Goal: Find specific page/section: Find specific page/section

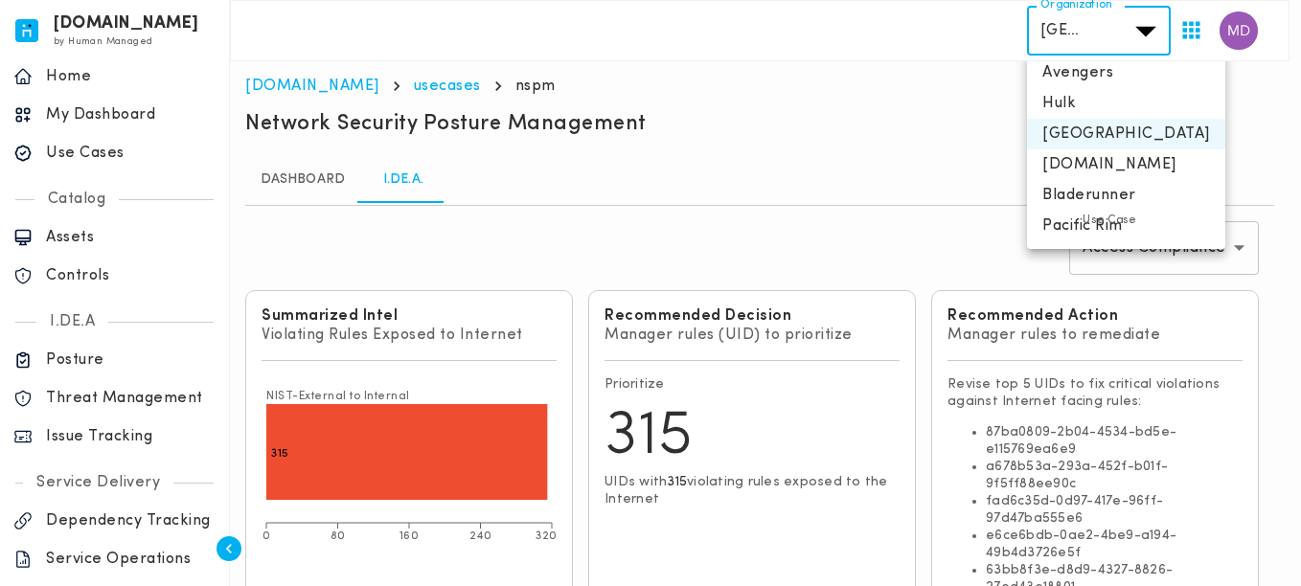
click at [1097, 70] on li "Avengers" at bounding box center [1126, 72] width 198 height 31
type input "**********"
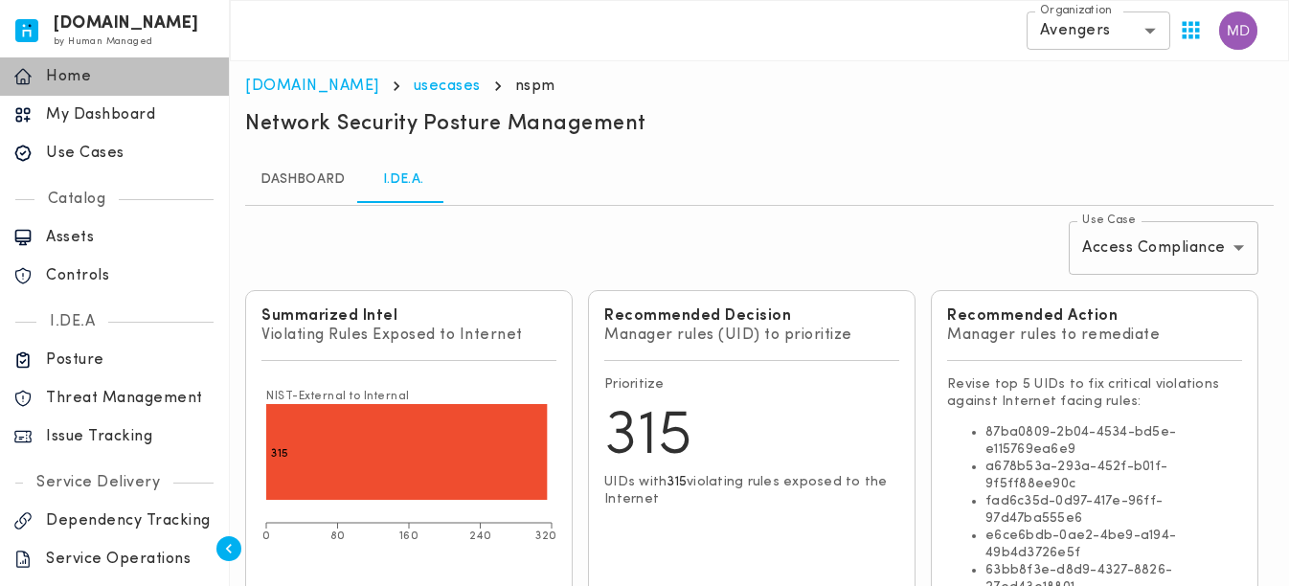
click at [77, 80] on p "Home" at bounding box center [131, 76] width 170 height 19
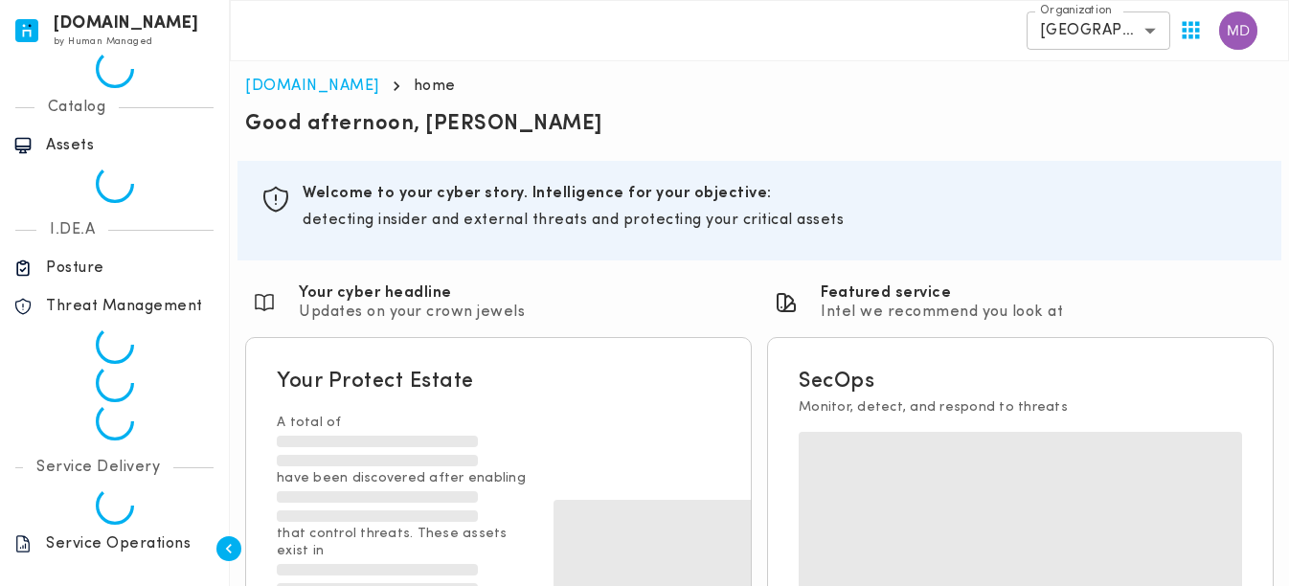
click at [1111, 28] on body "invicta.io by Human Managed {"resourceSet":[{"resourceId":"invicta-io/web/nav-s…" at bounding box center [644, 518] width 1289 height 1036
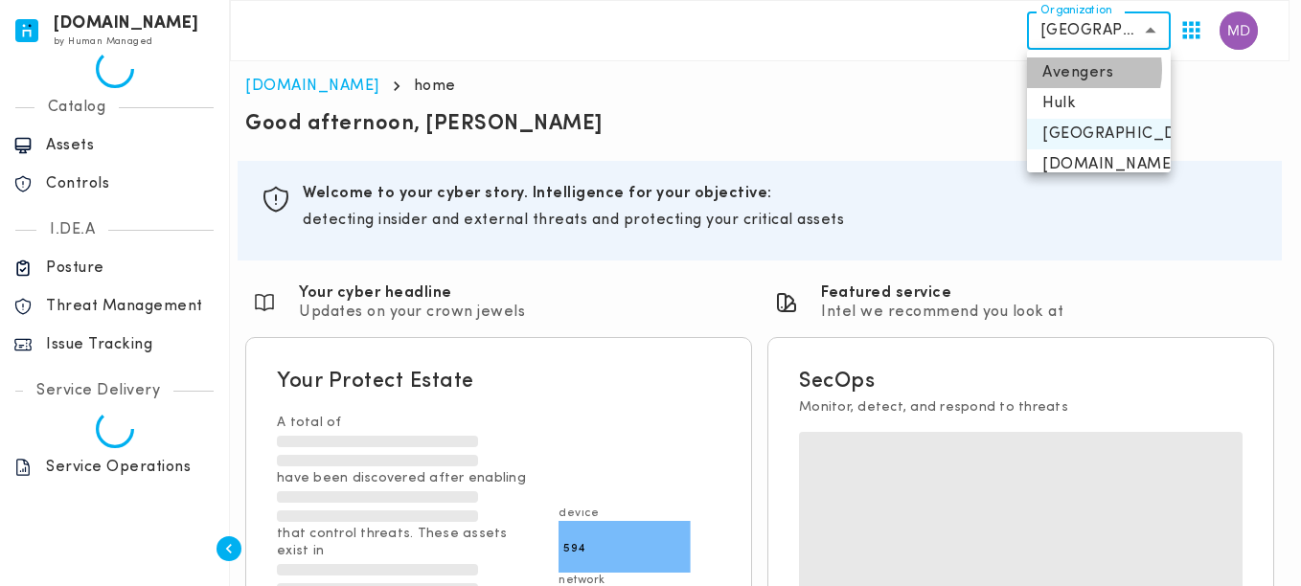
click at [1069, 70] on li "Avengers" at bounding box center [1099, 72] width 144 height 31
type input "**********"
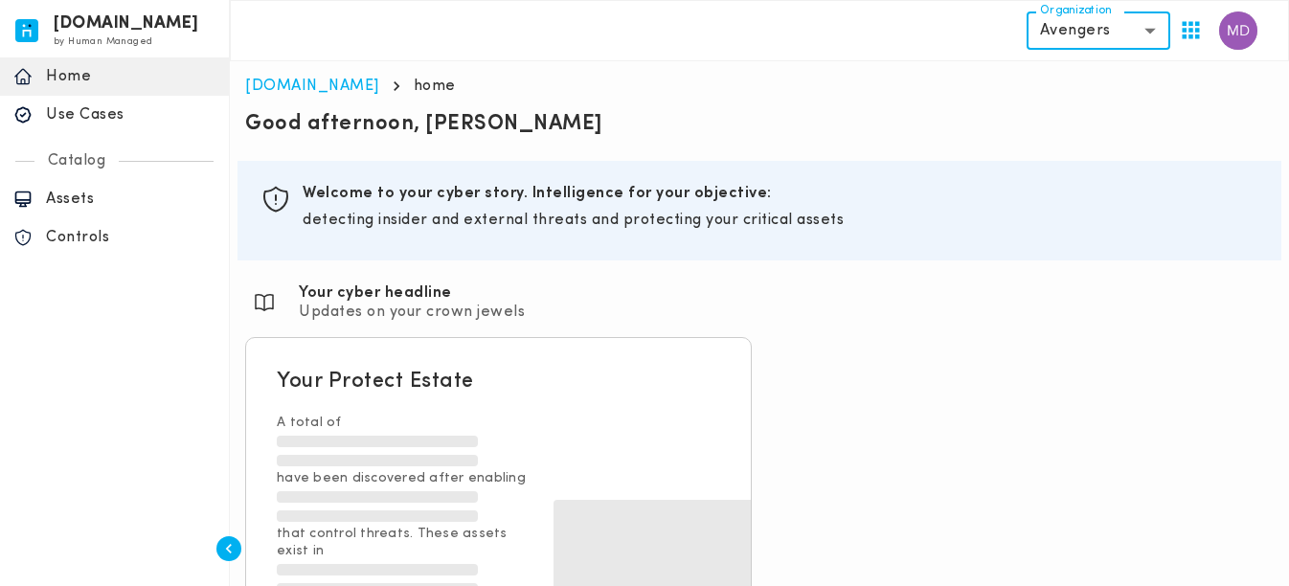
click at [113, 110] on p "Use Cases" at bounding box center [131, 114] width 170 height 19
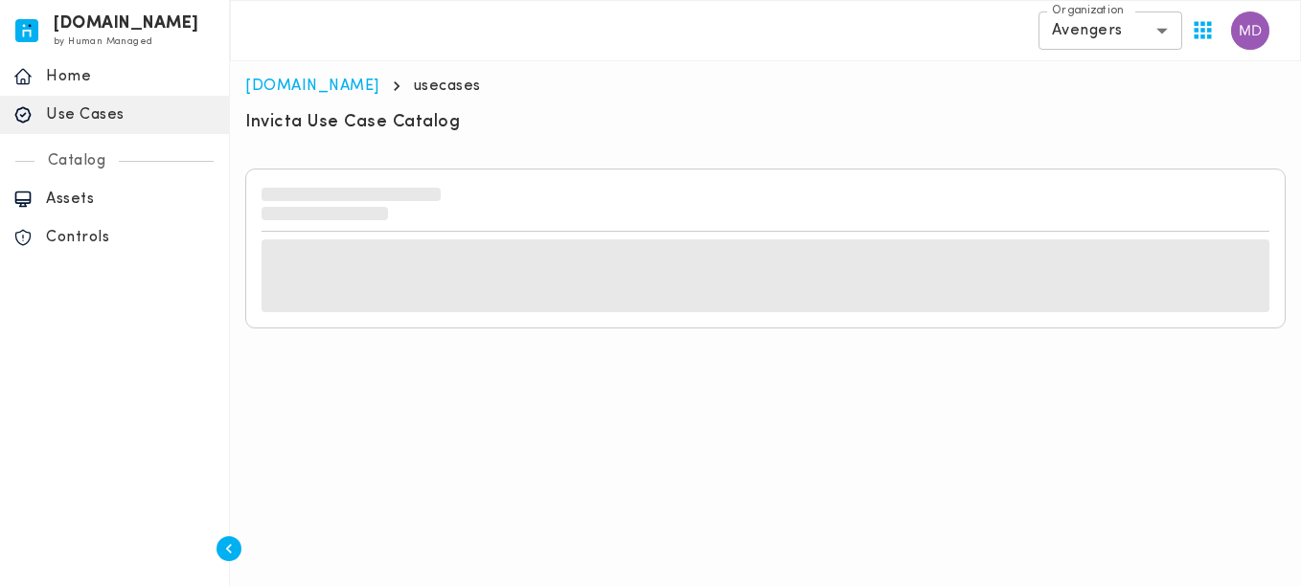
click at [96, 199] on p "Assets" at bounding box center [131, 199] width 170 height 19
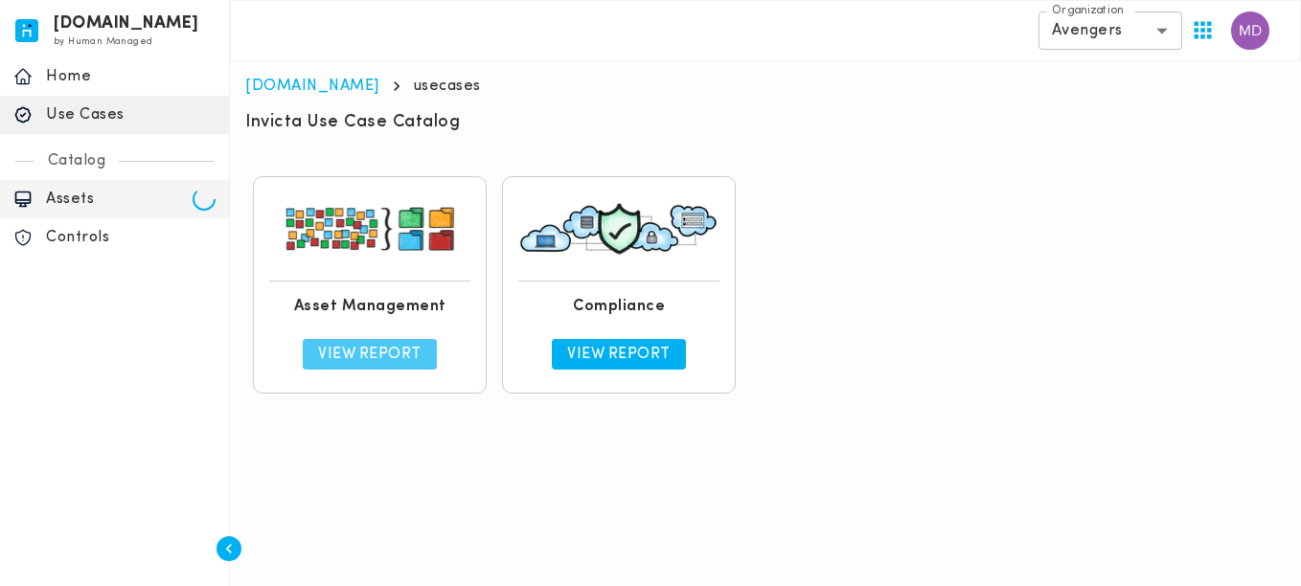
click at [394, 348] on p "View Report" at bounding box center [369, 354] width 103 height 19
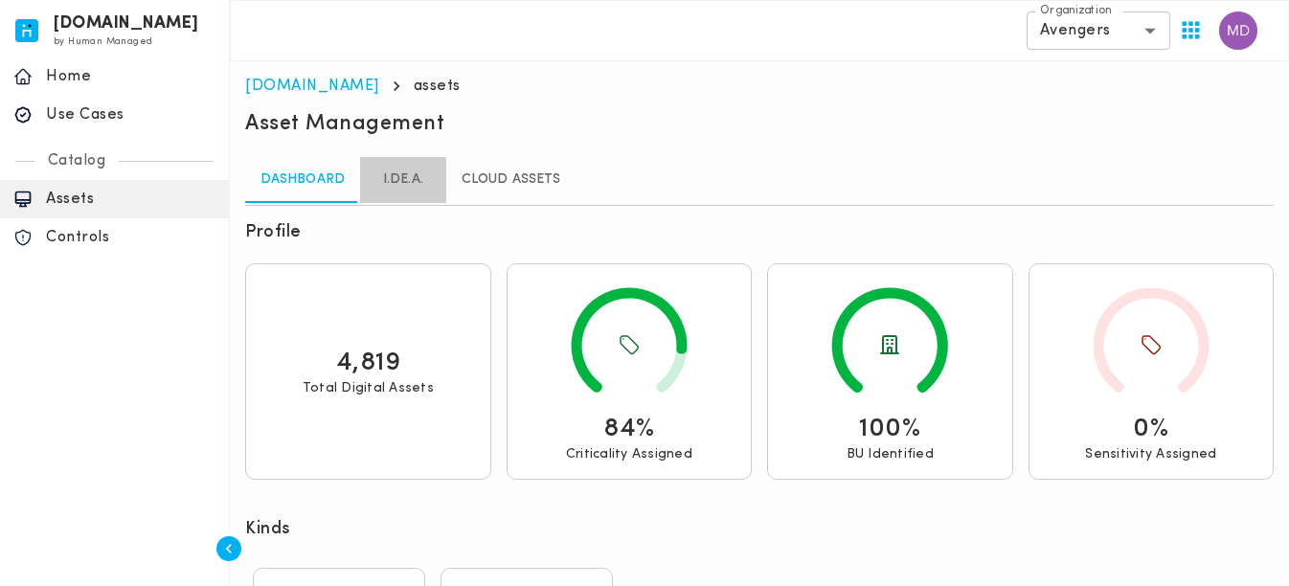
click at [404, 190] on link "I.DE.A." at bounding box center [403, 180] width 86 height 46
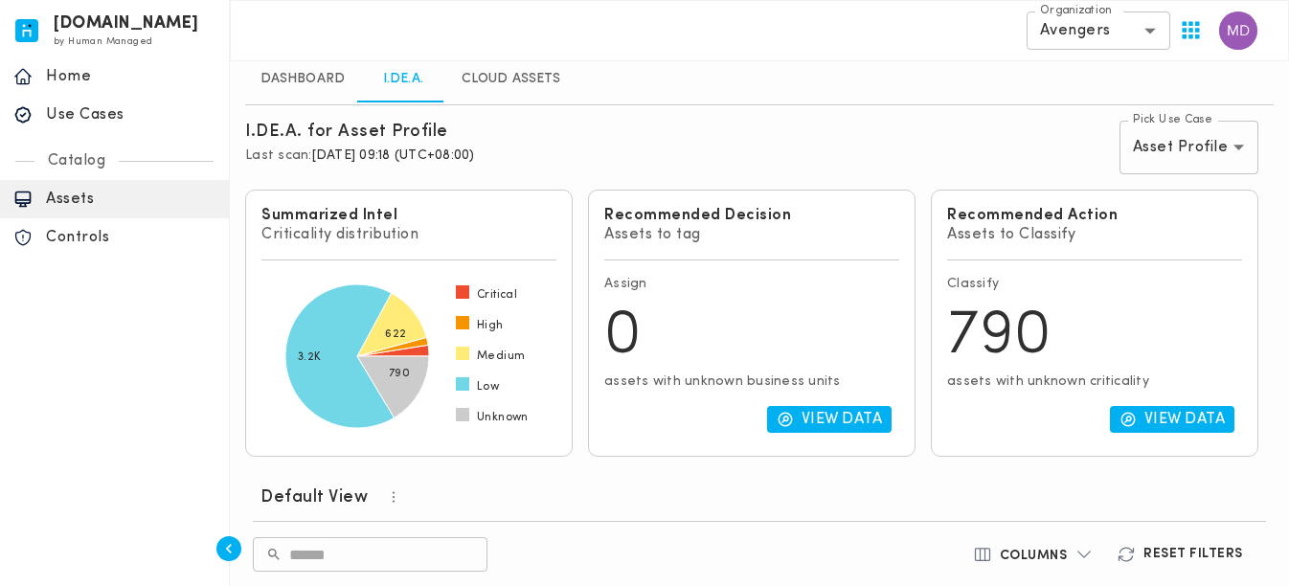
scroll to position [96, 0]
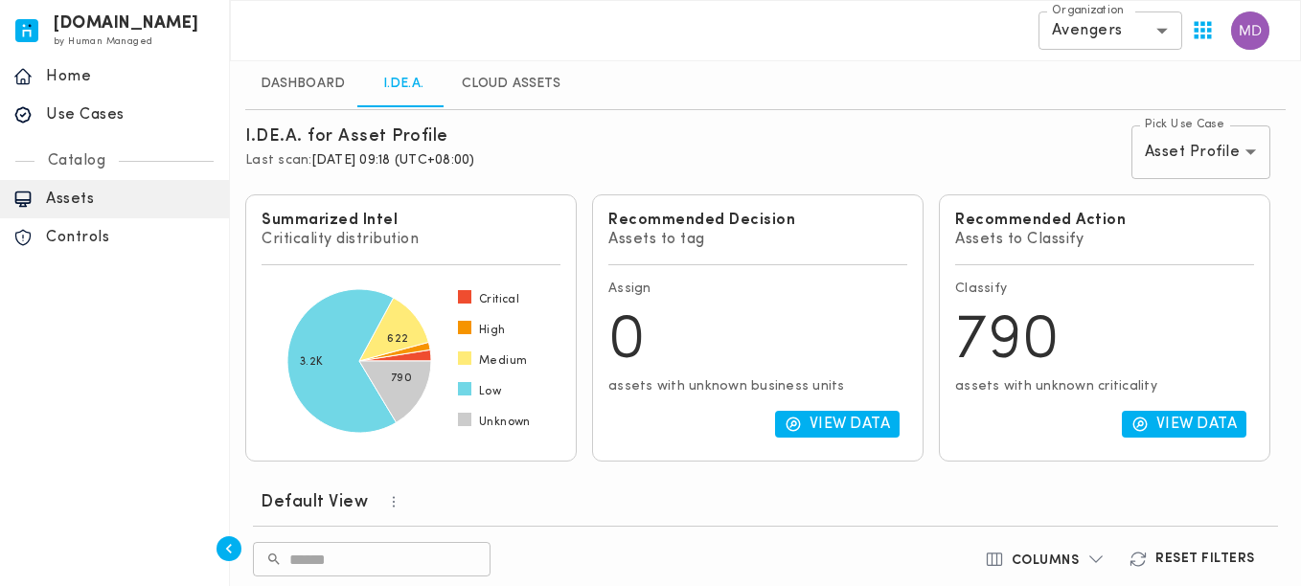
click at [1203, 160] on body "invicta.io by Human Managed {"resourceSet":[{"resourceId":"invicta-io/web/nav-s…" at bounding box center [650, 568] width 1301 height 1329
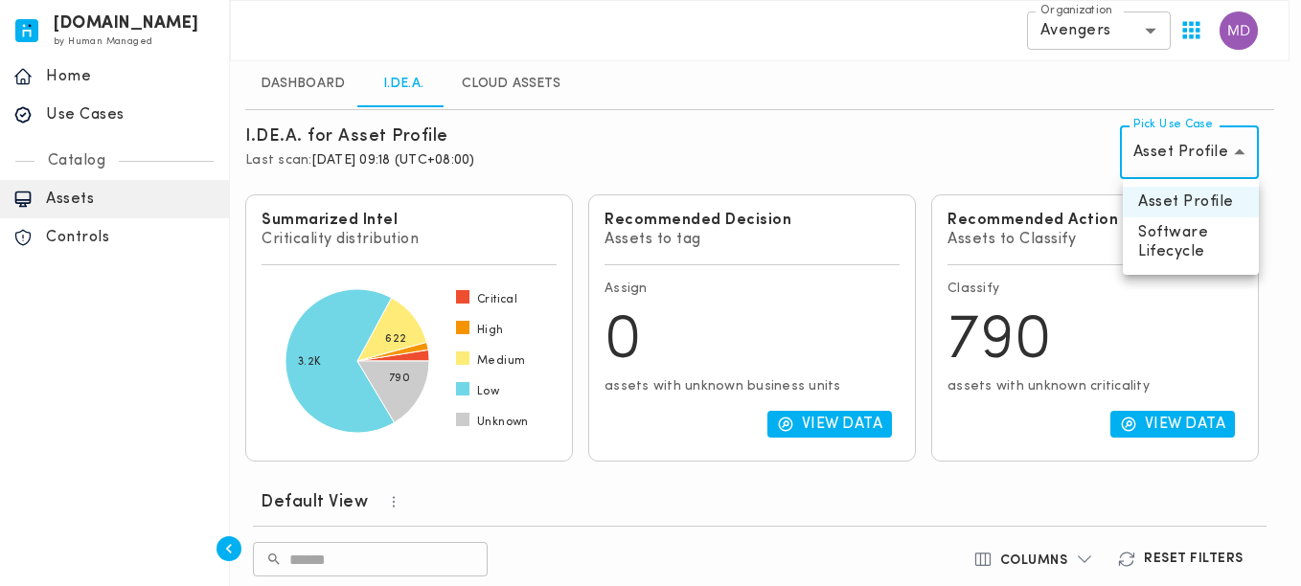
click at [1176, 236] on li "Software Lifecycle" at bounding box center [1191, 242] width 136 height 50
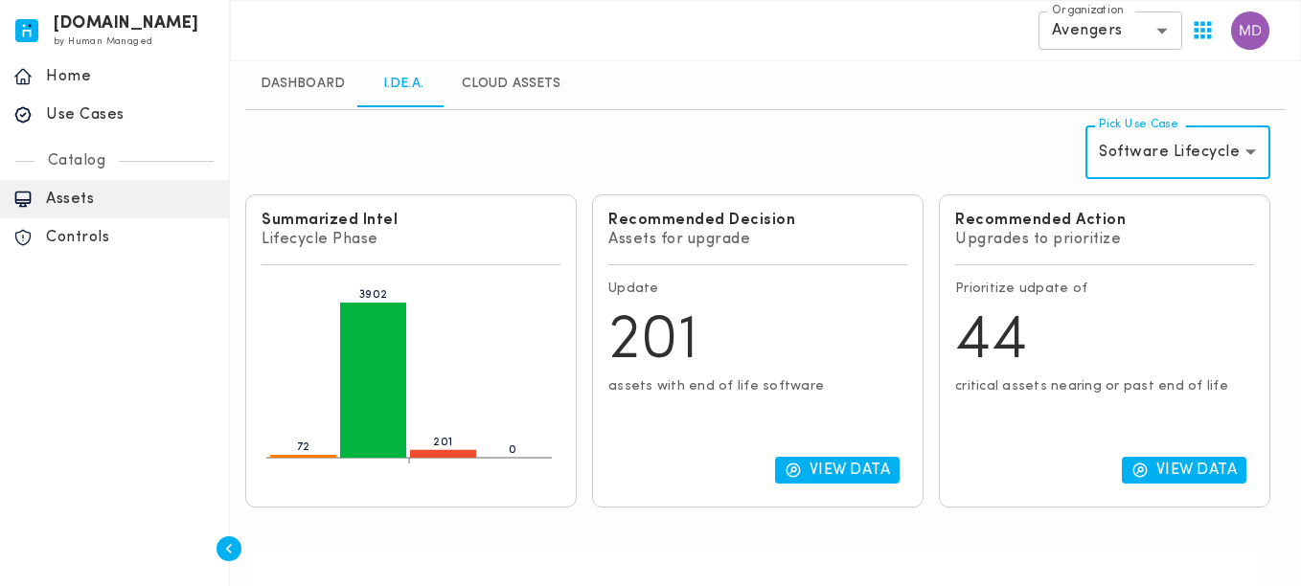
click at [1139, 148] on body "invicta.io by Human Managed {"resourceSet":[{"resourceId":"invicta-io/web/nav-s…" at bounding box center [650, 541] width 1301 height 1275
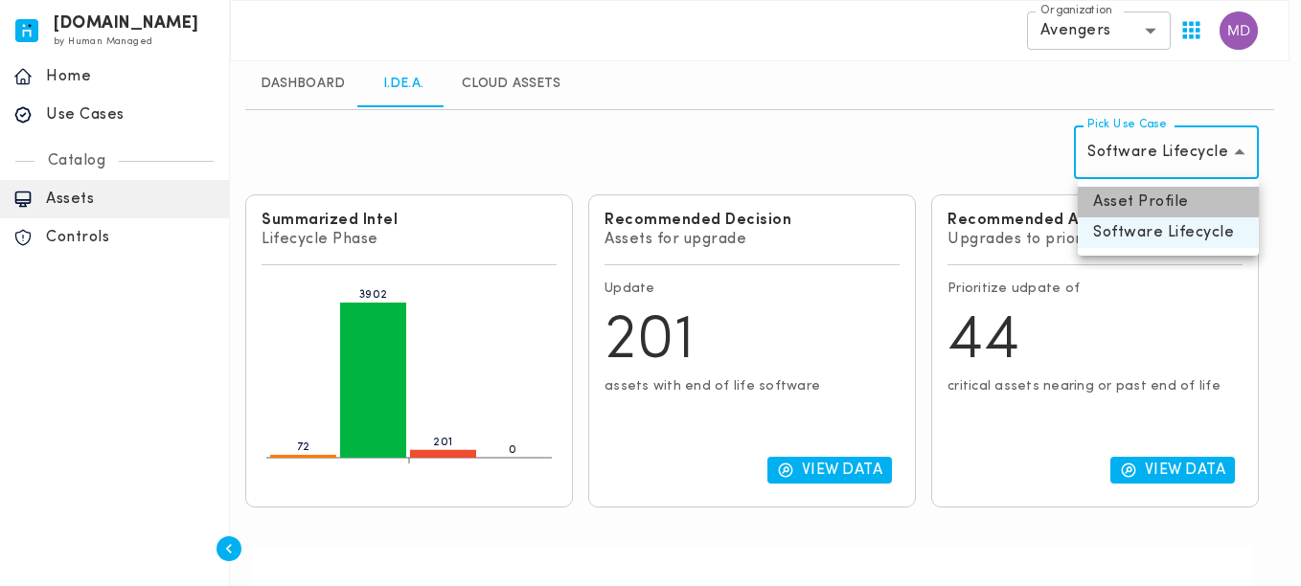
click at [1103, 194] on li "Asset Profile" at bounding box center [1168, 202] width 181 height 31
type input "**********"
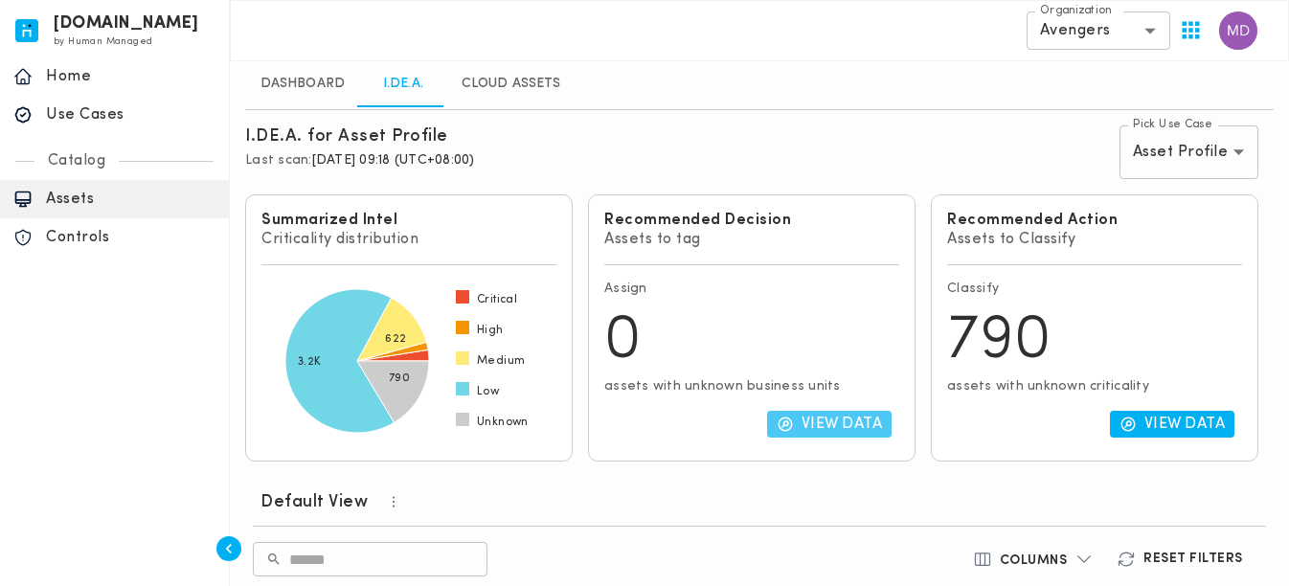
click at [831, 432] on p "View Data" at bounding box center [842, 424] width 81 height 19
type input "**********"
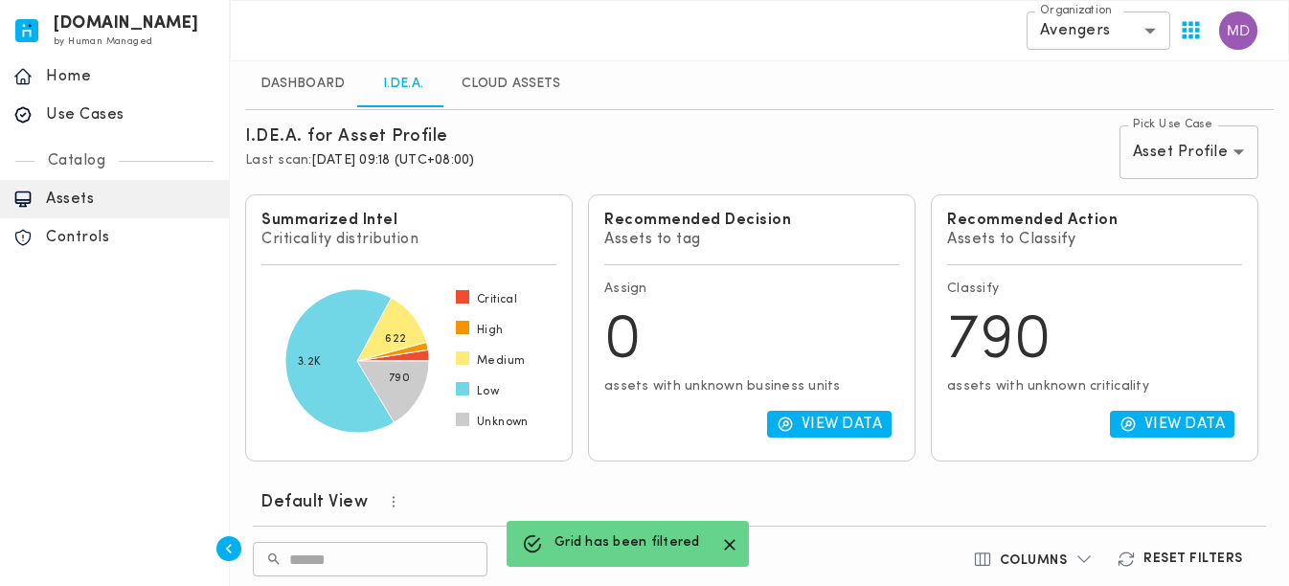
click at [722, 542] on icon "button" at bounding box center [730, 545] width 20 height 20
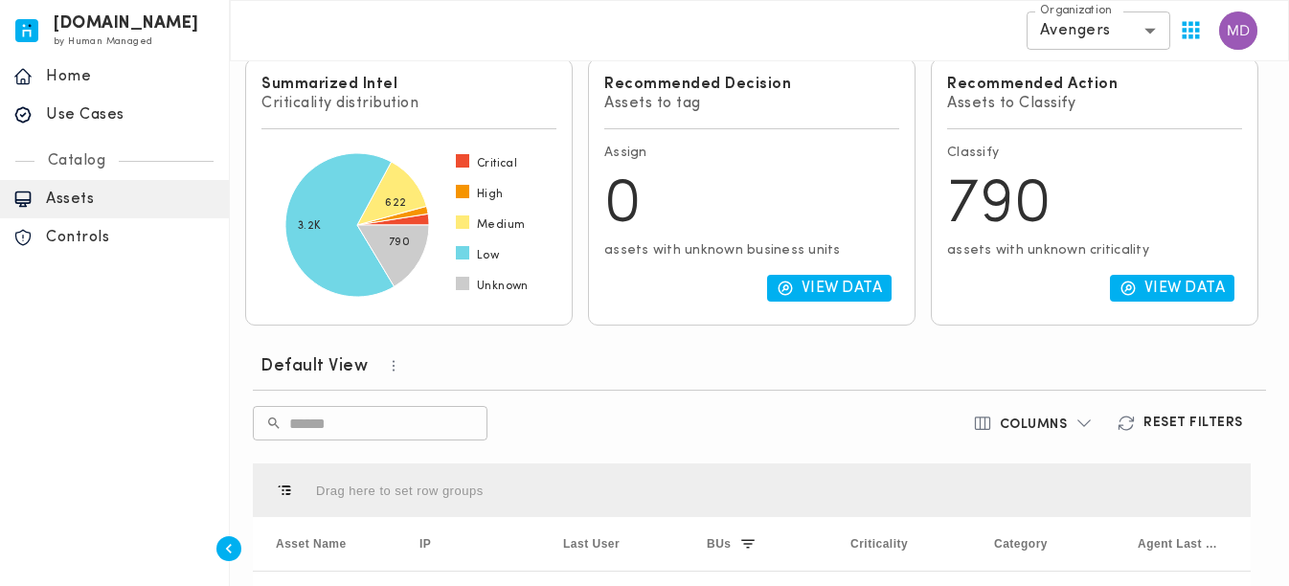
scroll to position [383, 0]
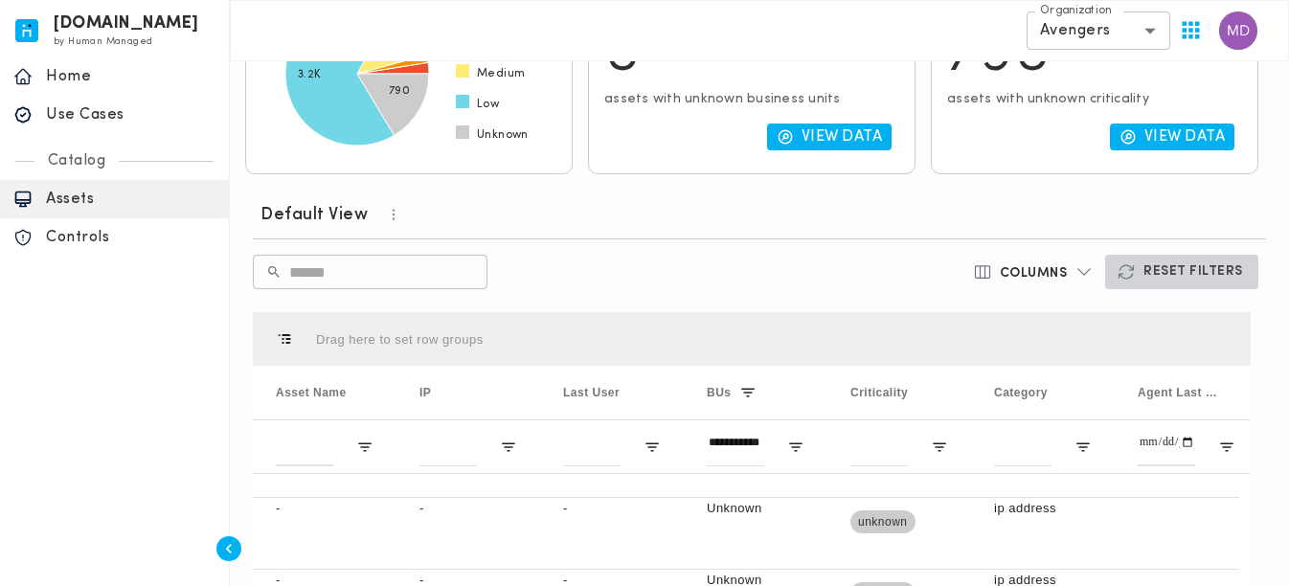
click at [1182, 282] on button "Reset Filters" at bounding box center [1181, 272] width 153 height 34
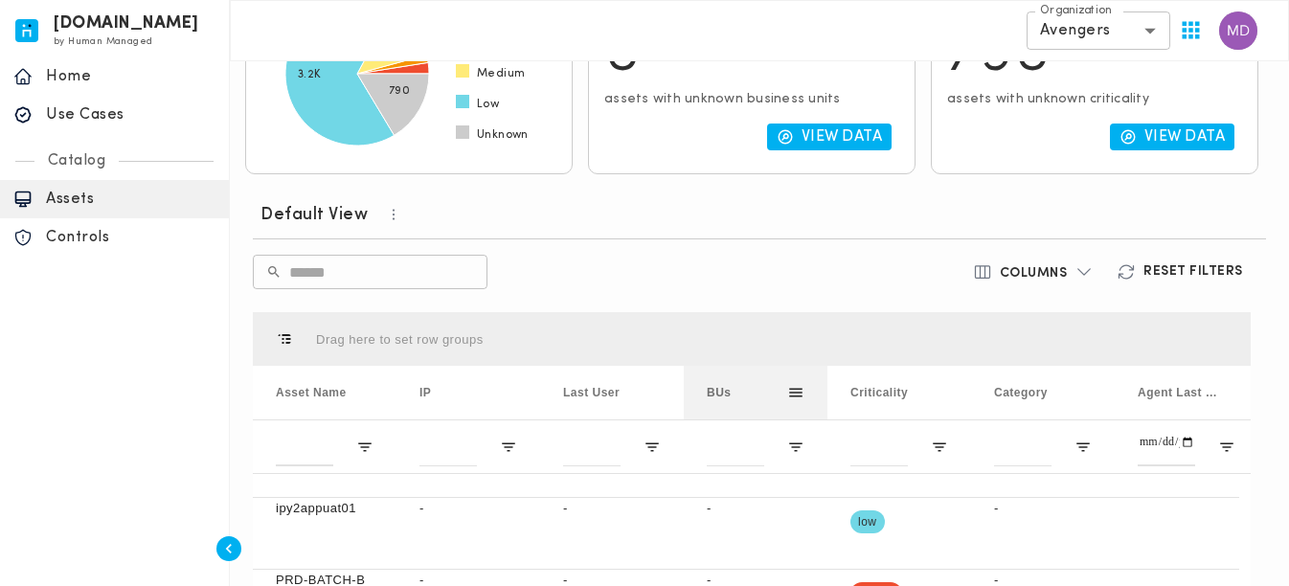
click at [734, 397] on div "BUs" at bounding box center [747, 393] width 80 height 44
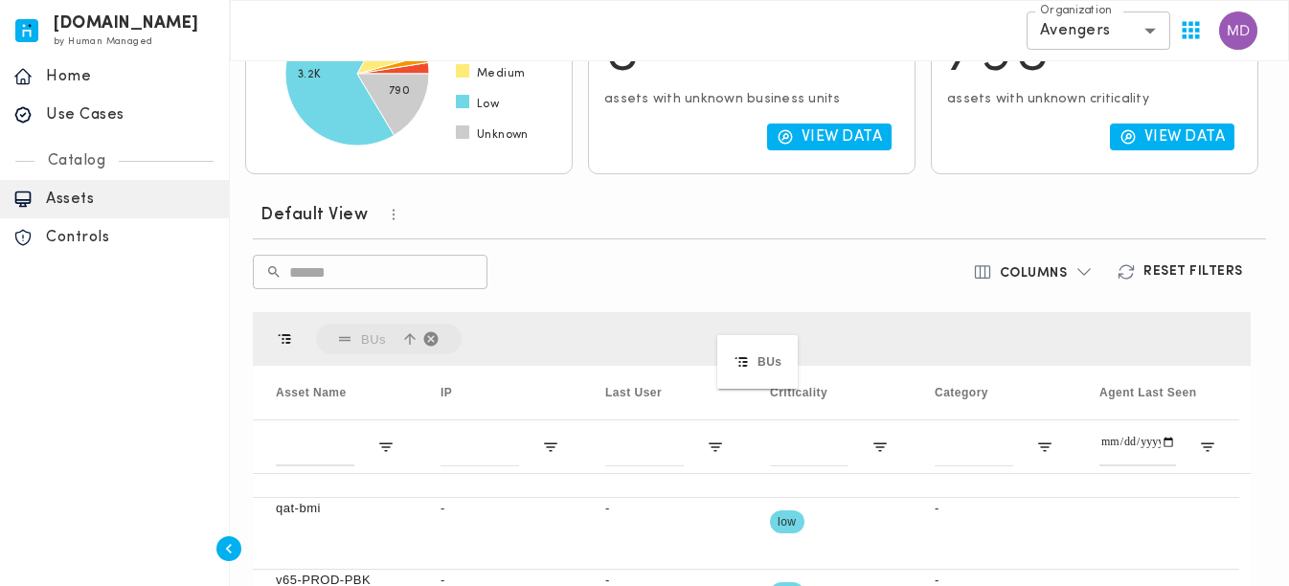
drag, startPoint x: 734, startPoint y: 397, endPoint x: 727, endPoint y: 341, distance: 56.0
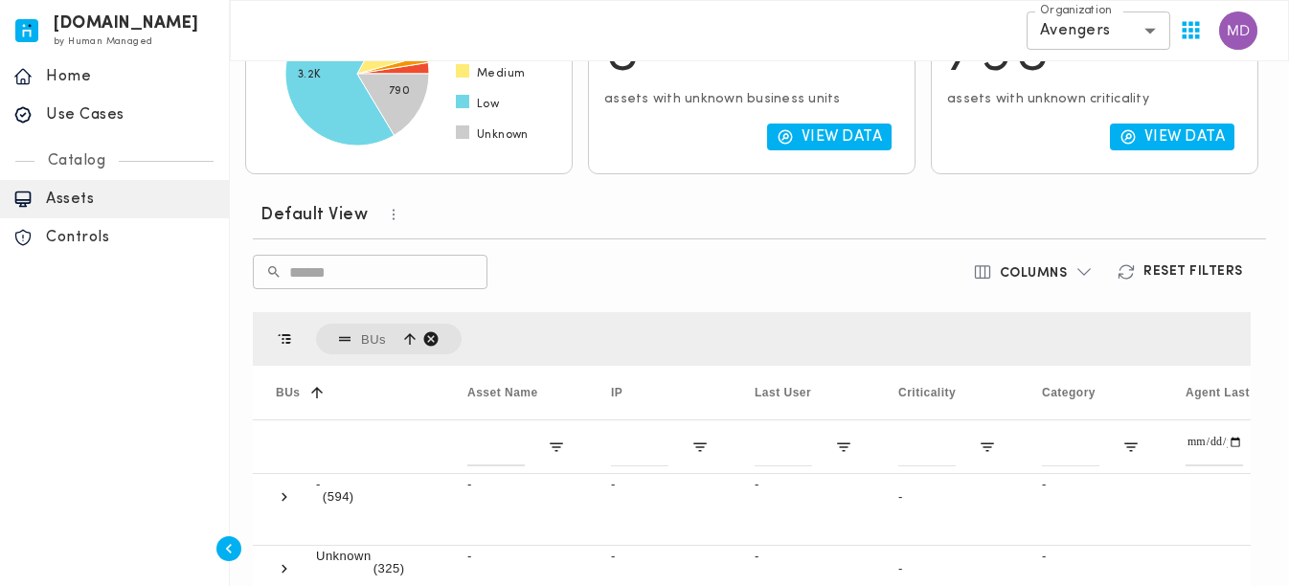
click at [428, 342] on span "BUs, ascending. Press ENTER to sort. Press DELETE to remove" at bounding box center [430, 338] width 17 height 17
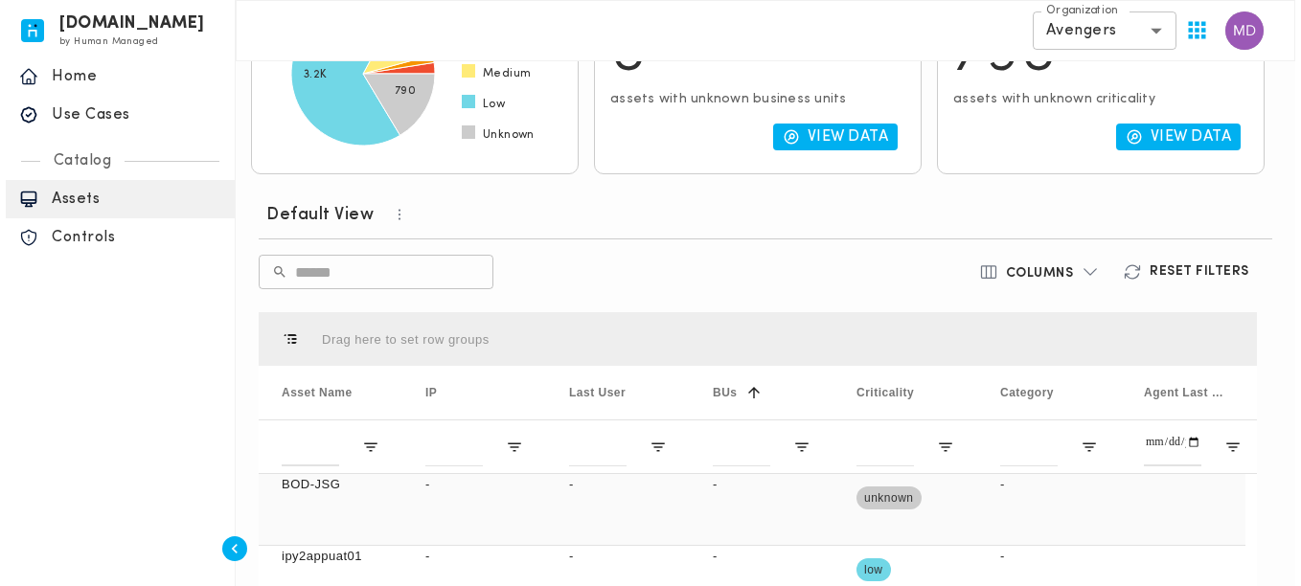
scroll to position [0, 19]
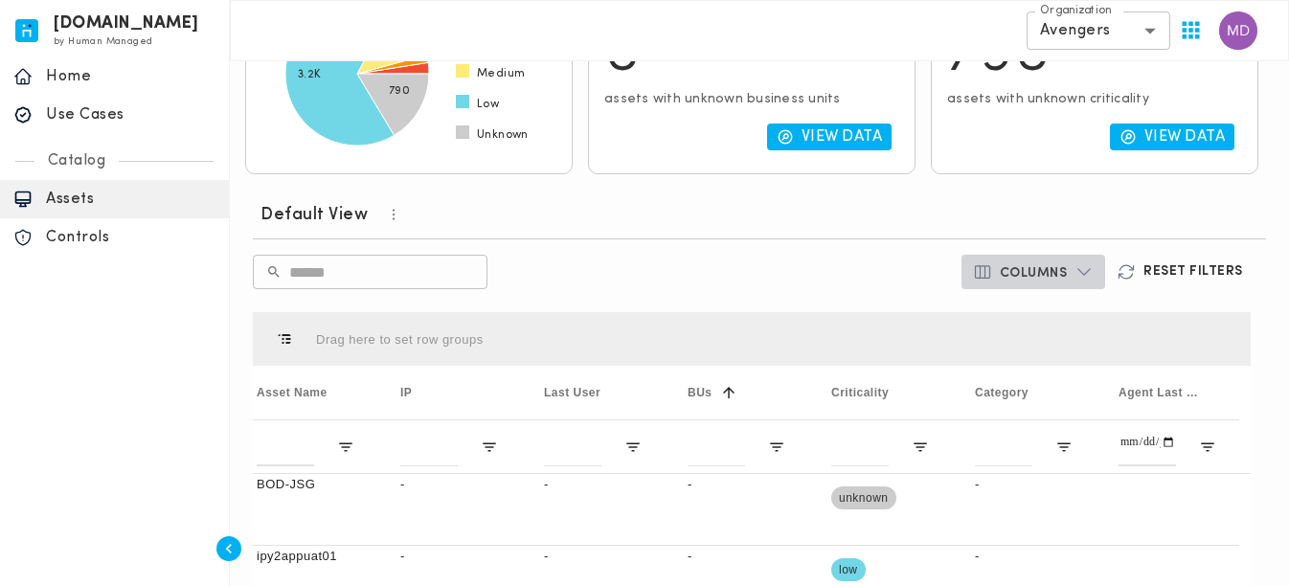
click at [982, 262] on icon "button" at bounding box center [982, 271] width 19 height 19
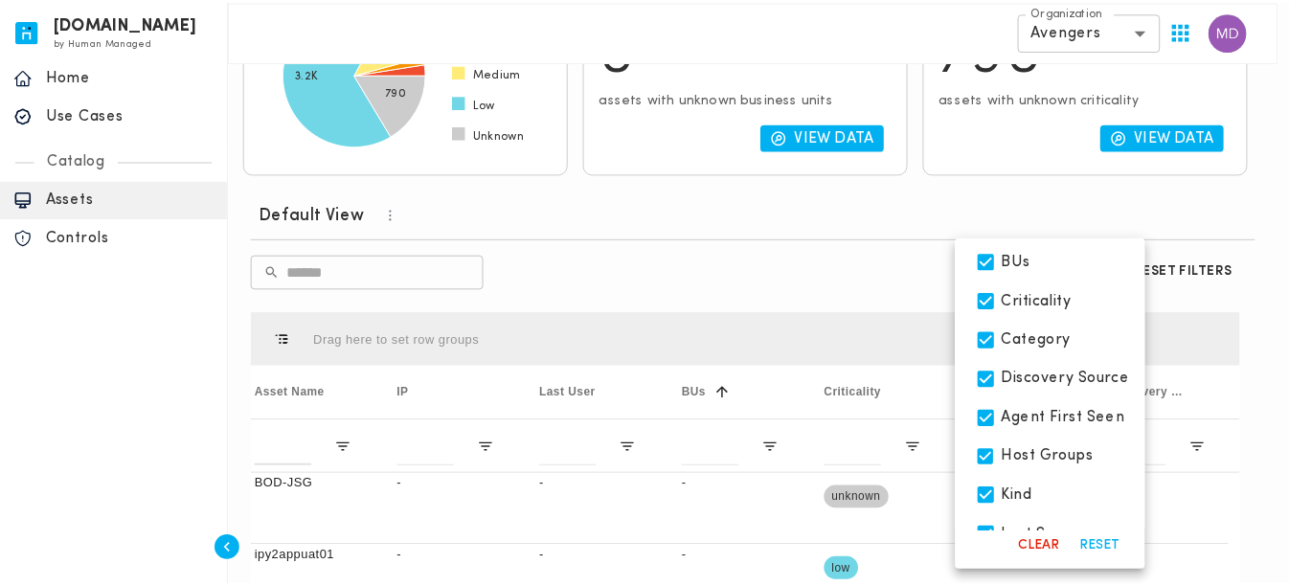
scroll to position [67, 0]
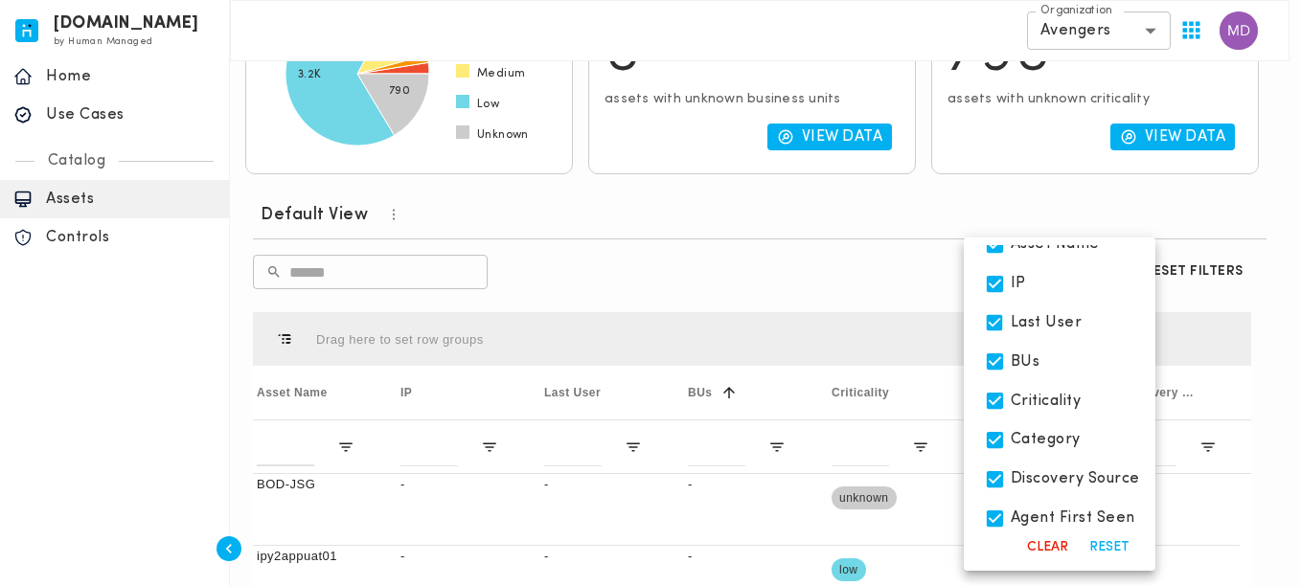
click at [852, 314] on div at bounding box center [650, 293] width 1301 height 586
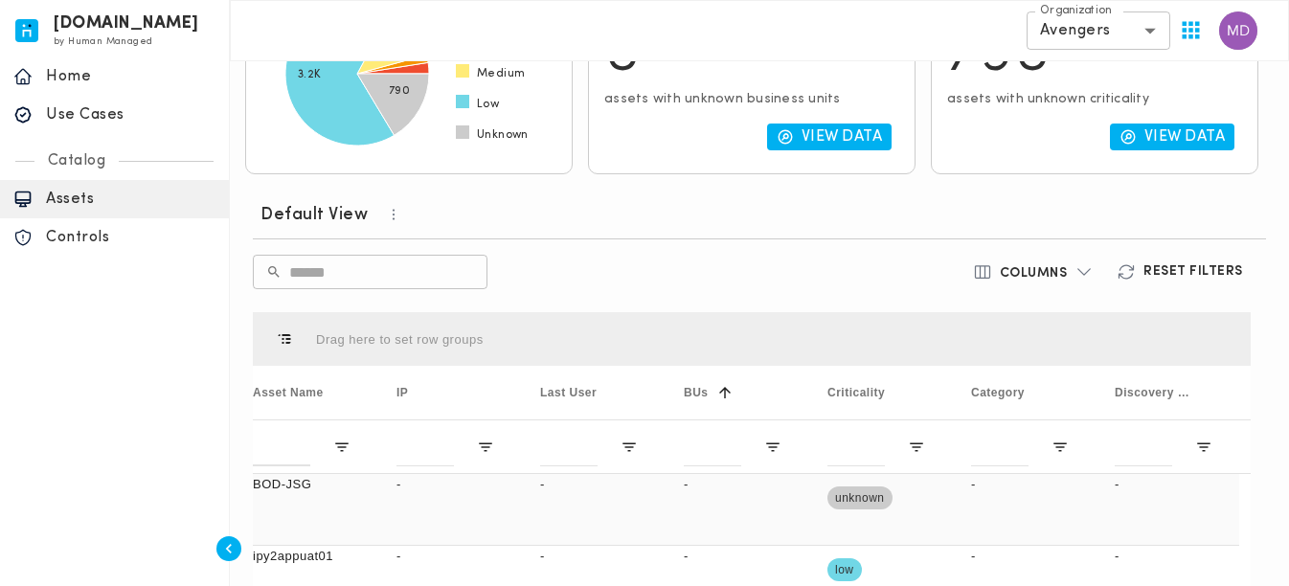
scroll to position [0, 0]
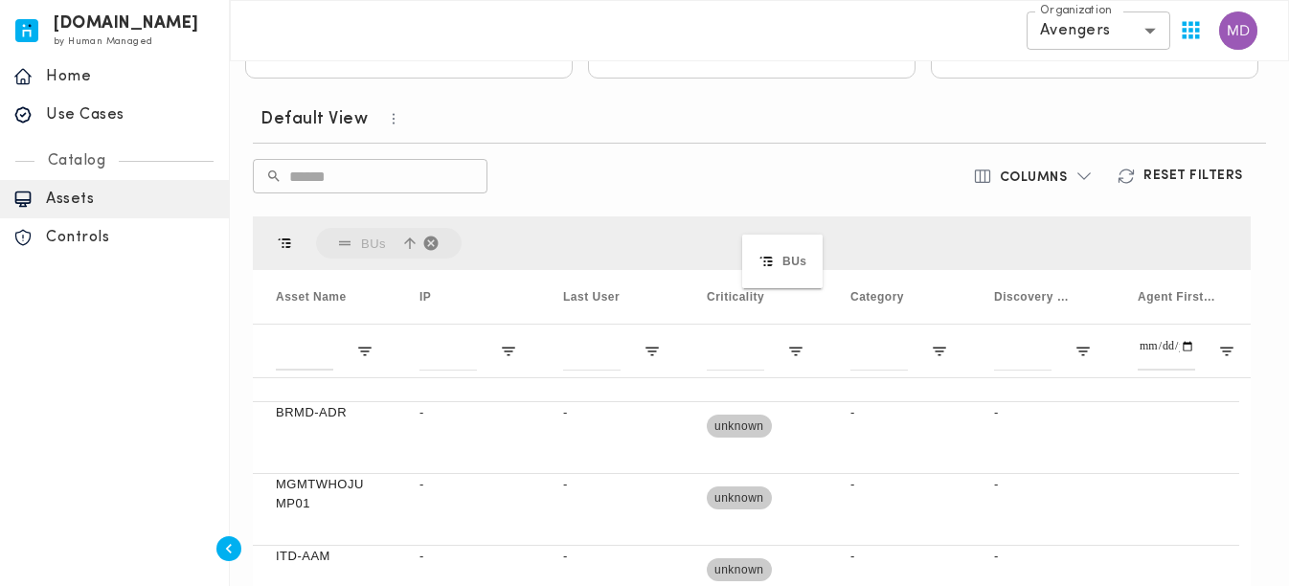
drag, startPoint x: 741, startPoint y: 306, endPoint x: 752, endPoint y: 246, distance: 60.3
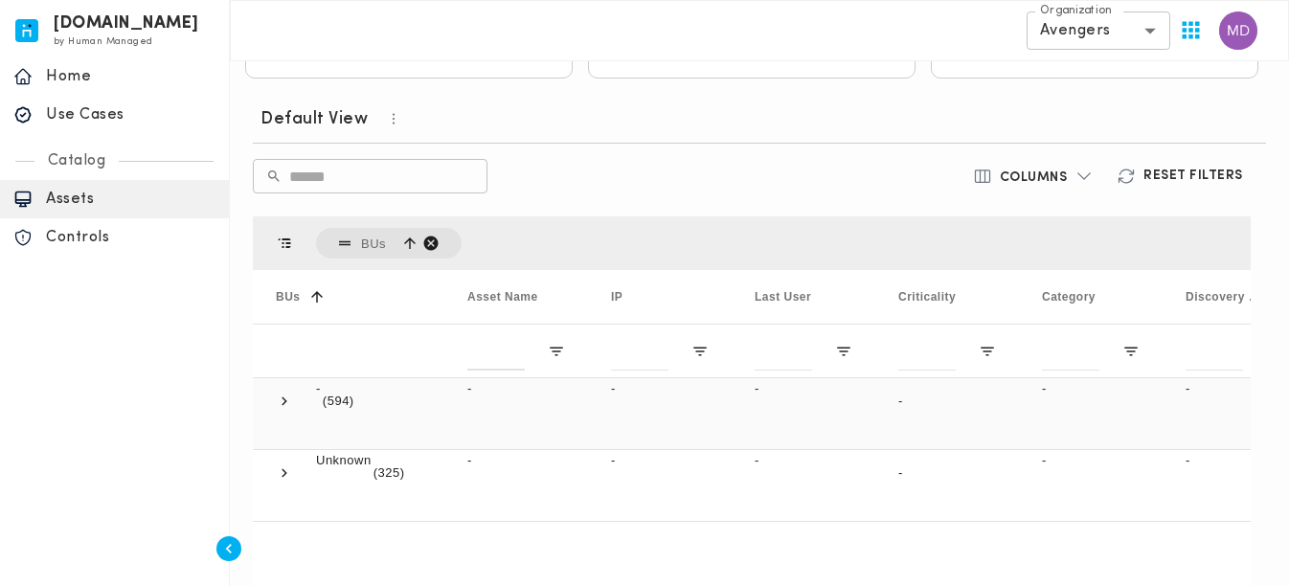
click at [285, 414] on span at bounding box center [284, 401] width 17 height 44
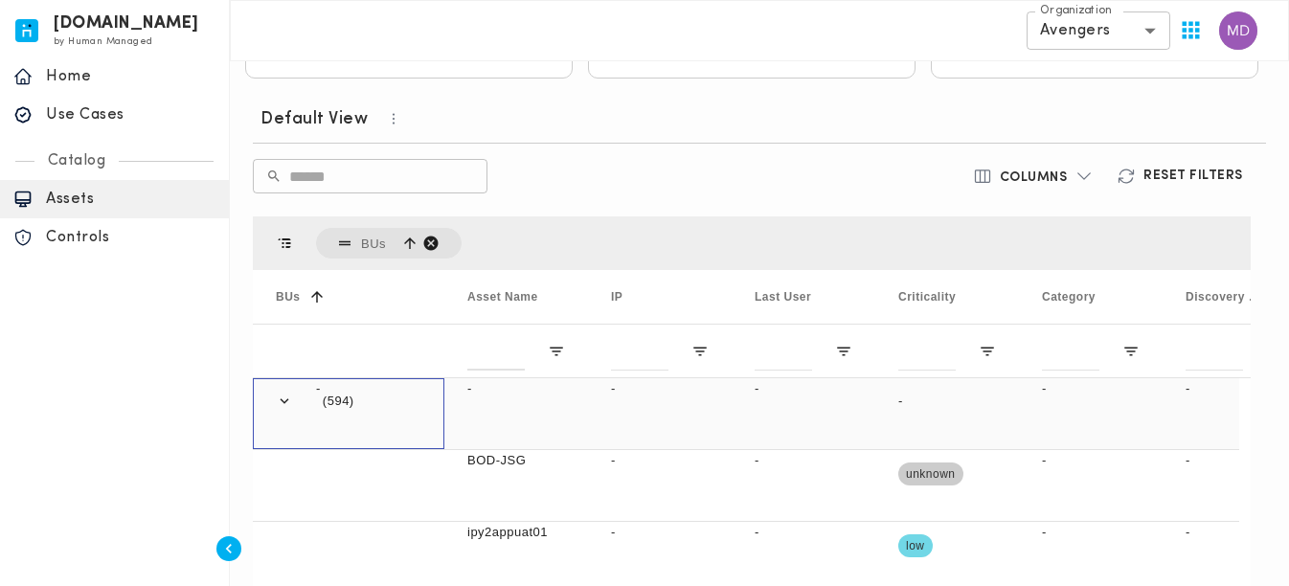
click at [285, 414] on span at bounding box center [284, 401] width 17 height 44
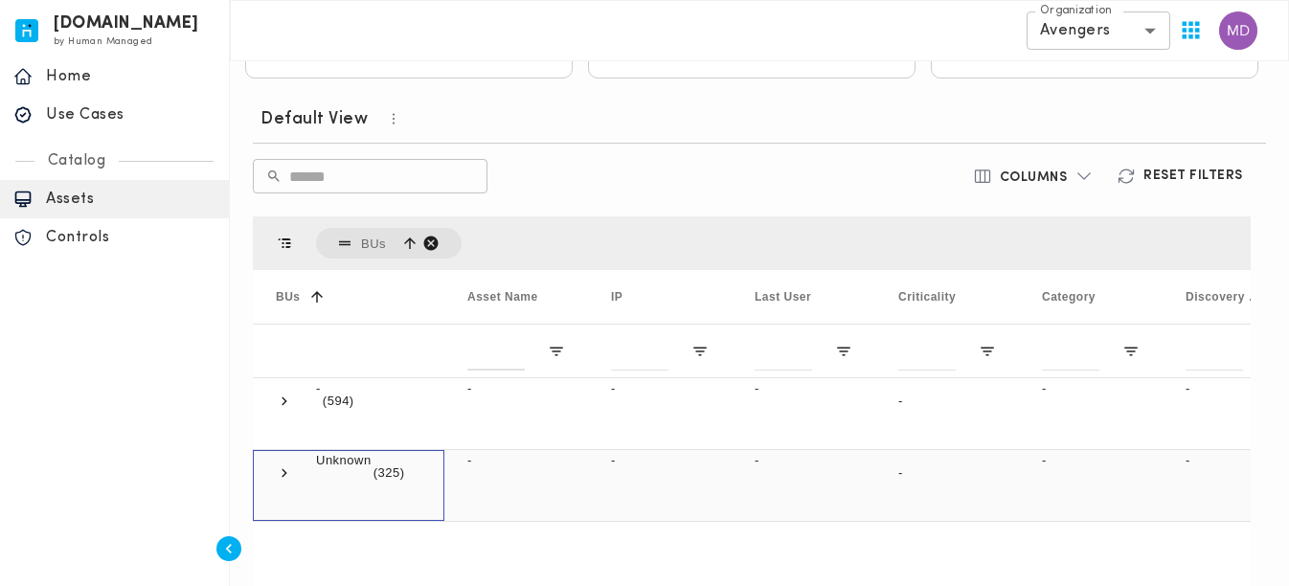
click at [304, 465] on span "Unknown (325)" at bounding box center [349, 473] width 146 height 44
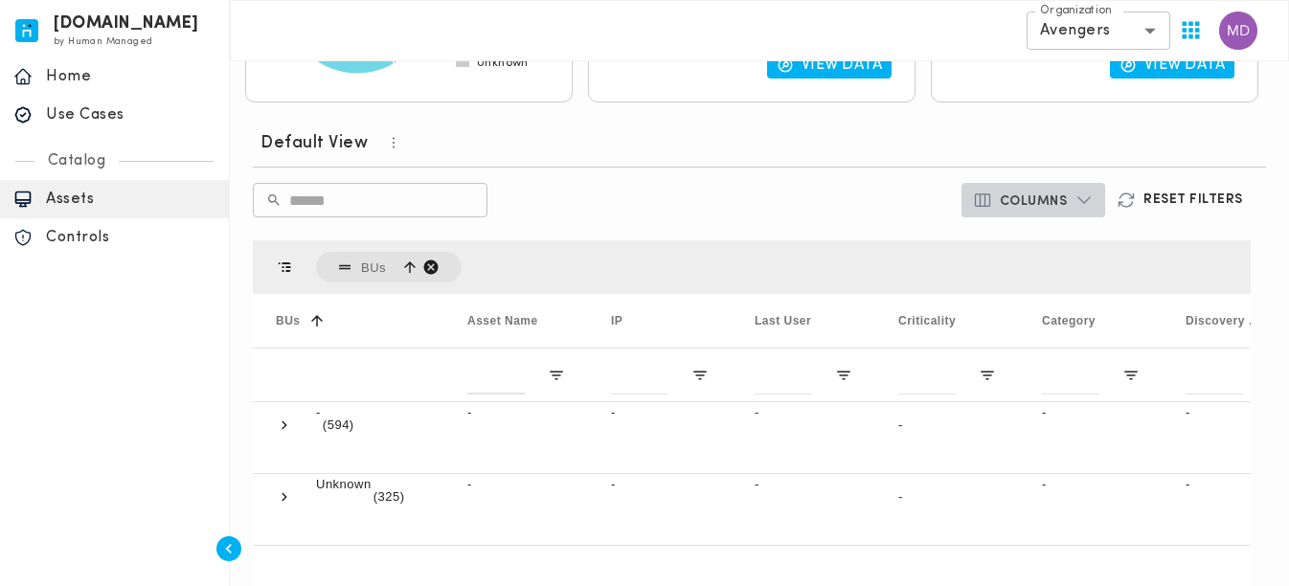
click at [1076, 216] on button "Columns" at bounding box center [1034, 200] width 145 height 34
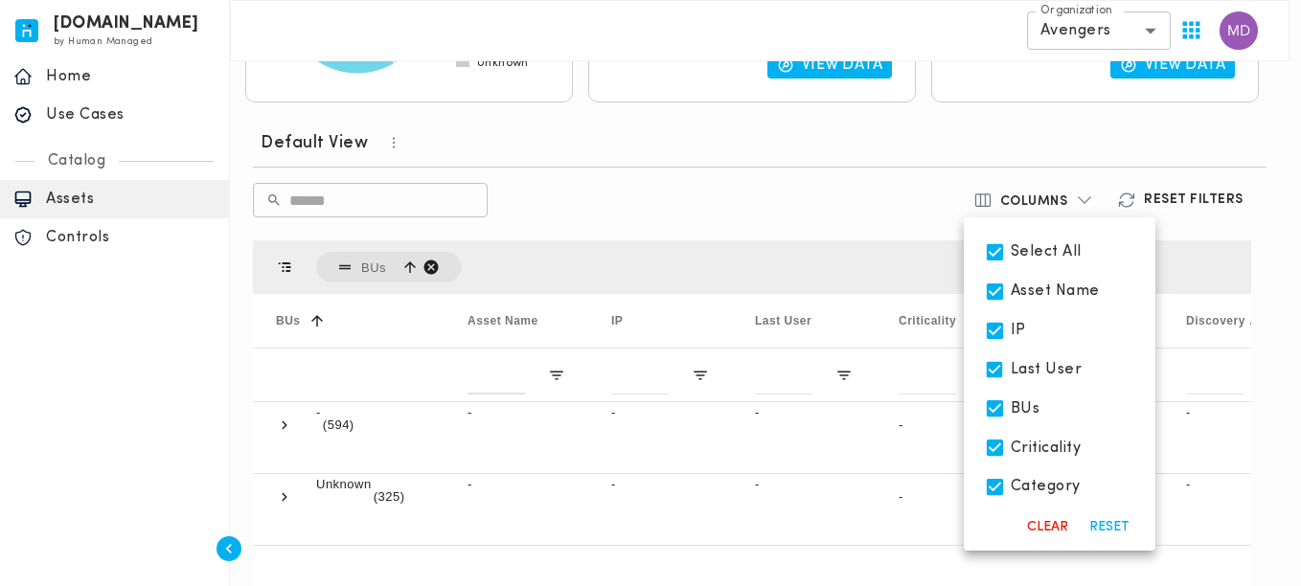
click at [1196, 212] on div at bounding box center [650, 293] width 1301 height 586
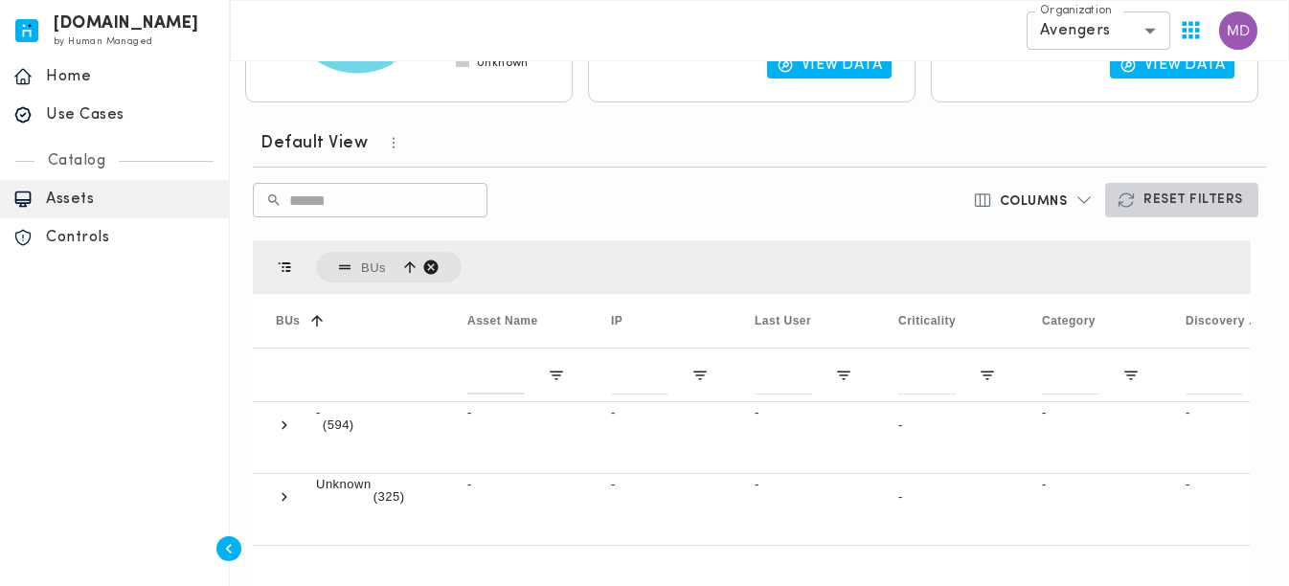
click at [1193, 202] on h6 "Reset Filters" at bounding box center [1194, 200] width 100 height 17
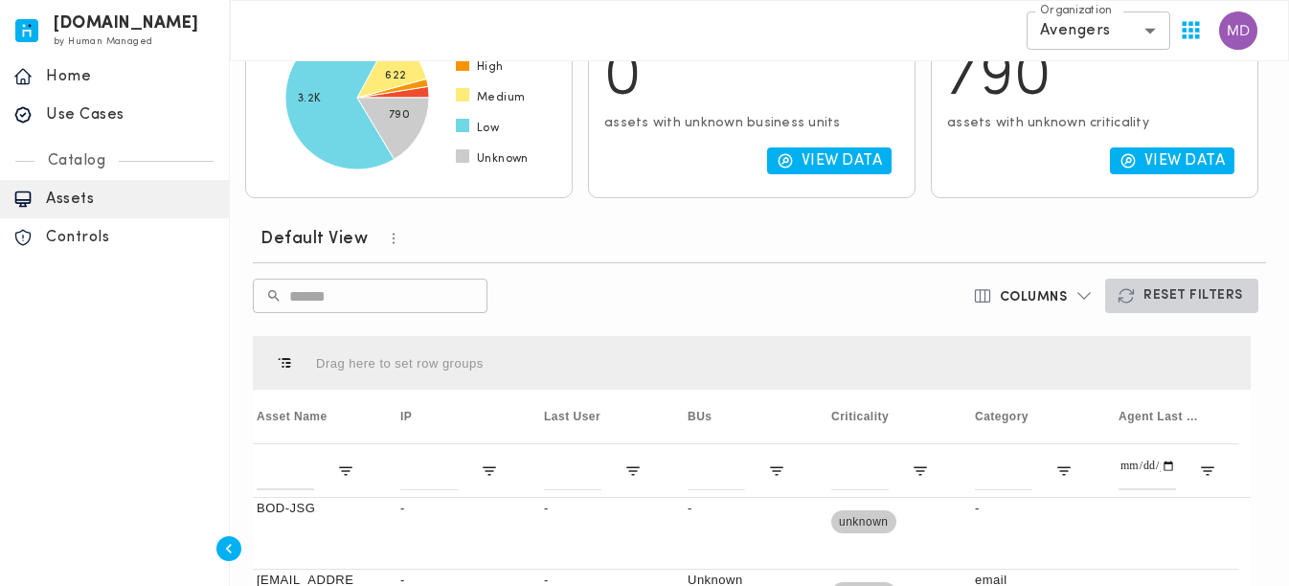
click at [1222, 312] on button "Reset Filters" at bounding box center [1181, 296] width 153 height 34
click at [1078, 319] on div "Default View ​ ​ Columns Reset Filters Press SPACE to select this row. Drag her…" at bounding box center [751, 584] width 1013 height 740
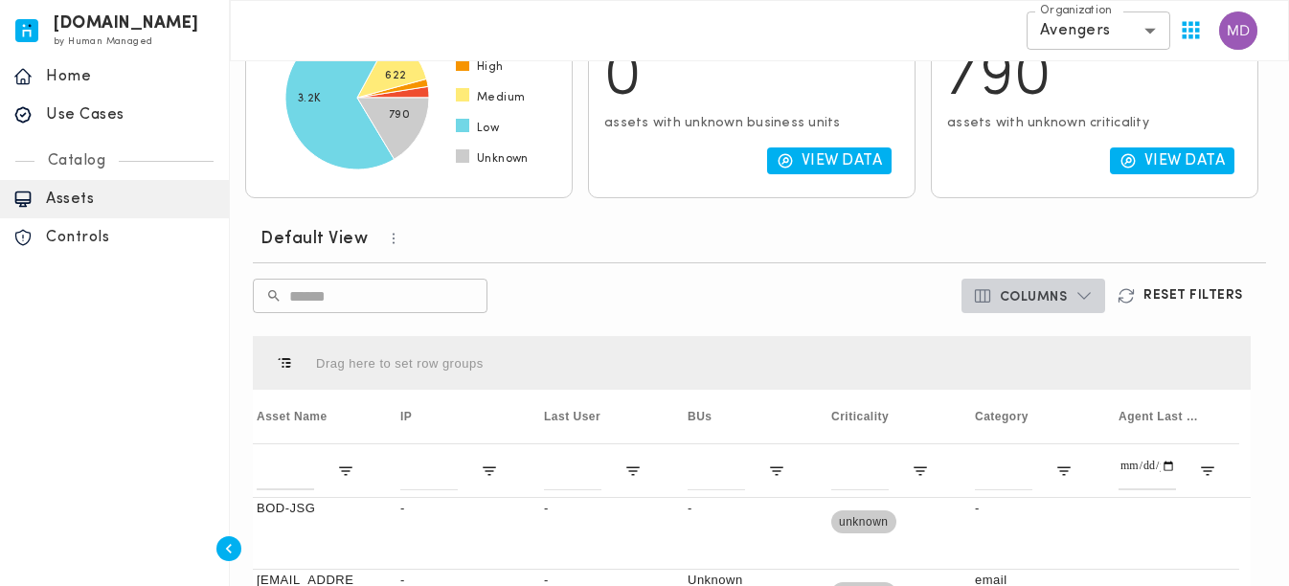
click at [1083, 304] on icon "button" at bounding box center [1084, 295] width 19 height 19
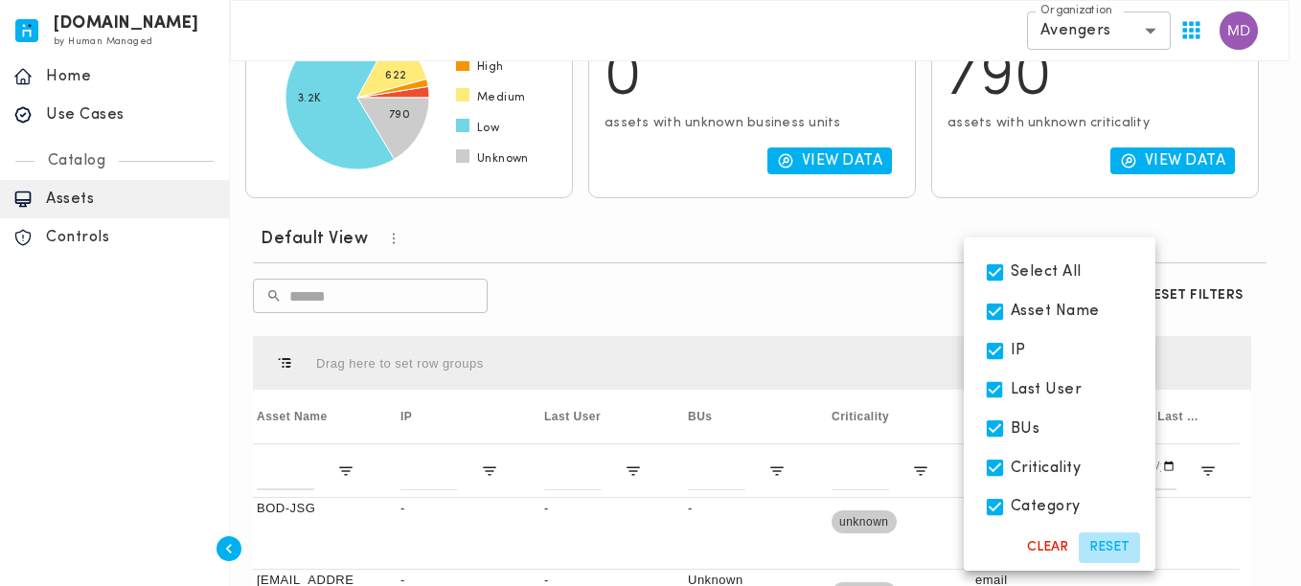
click at [1136, 547] on button "Reset" at bounding box center [1109, 548] width 61 height 31
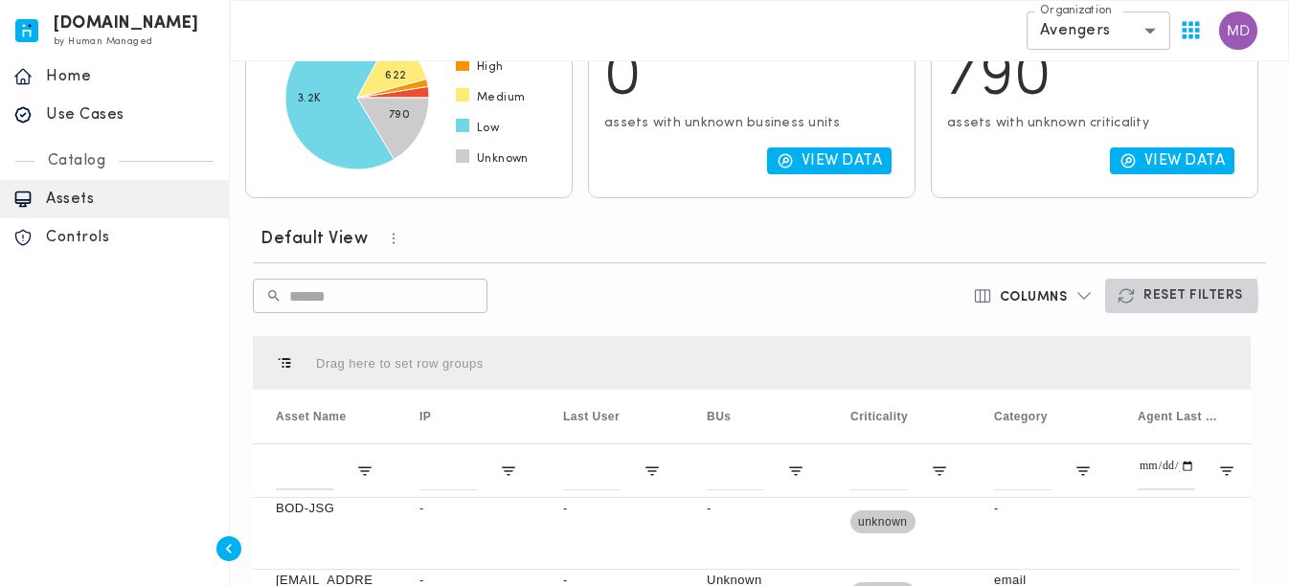
click at [1147, 298] on h6 "Reset Filters" at bounding box center [1194, 295] width 100 height 17
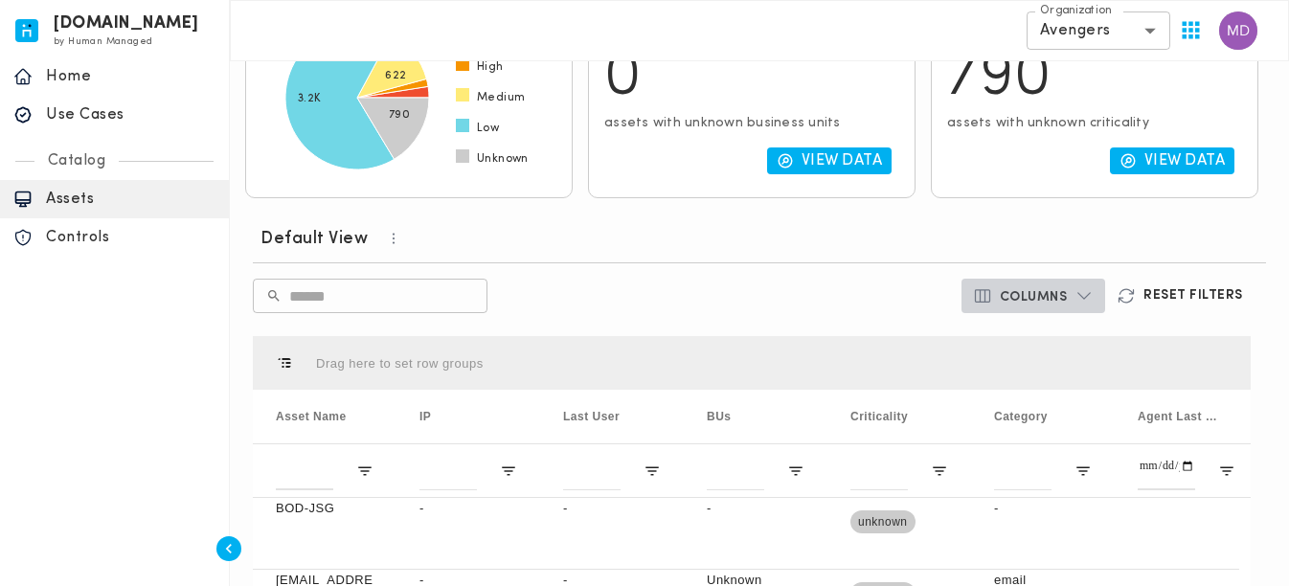
click at [1064, 292] on h6 "Columns" at bounding box center [1034, 297] width 68 height 17
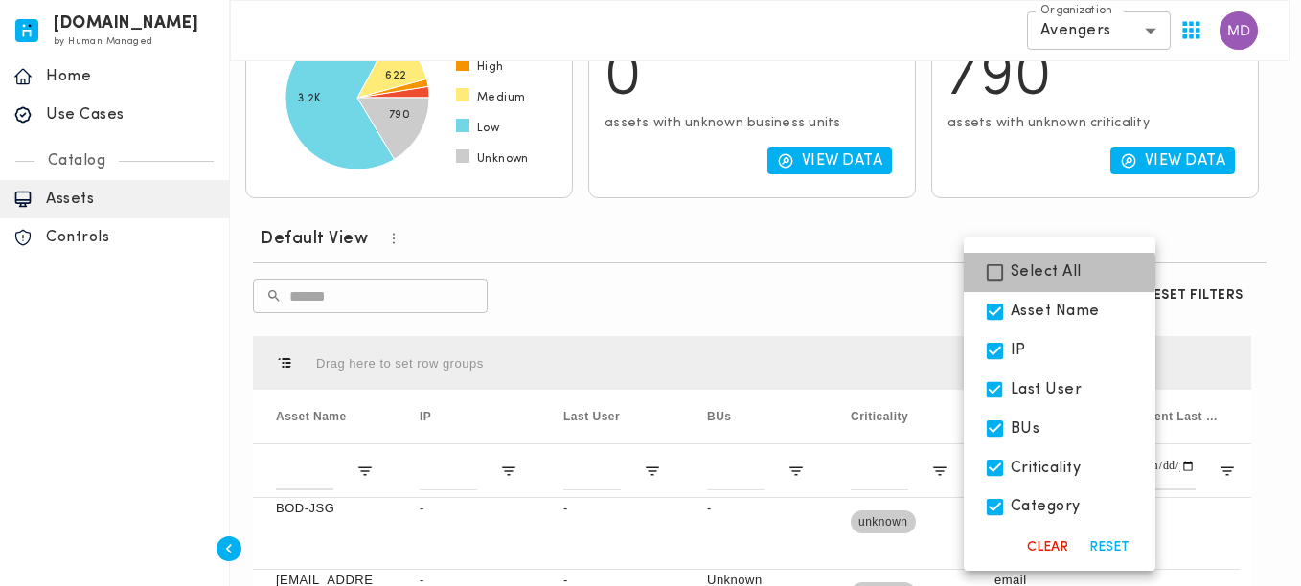
click at [1039, 272] on span "Select All" at bounding box center [1046, 271] width 71 height 19
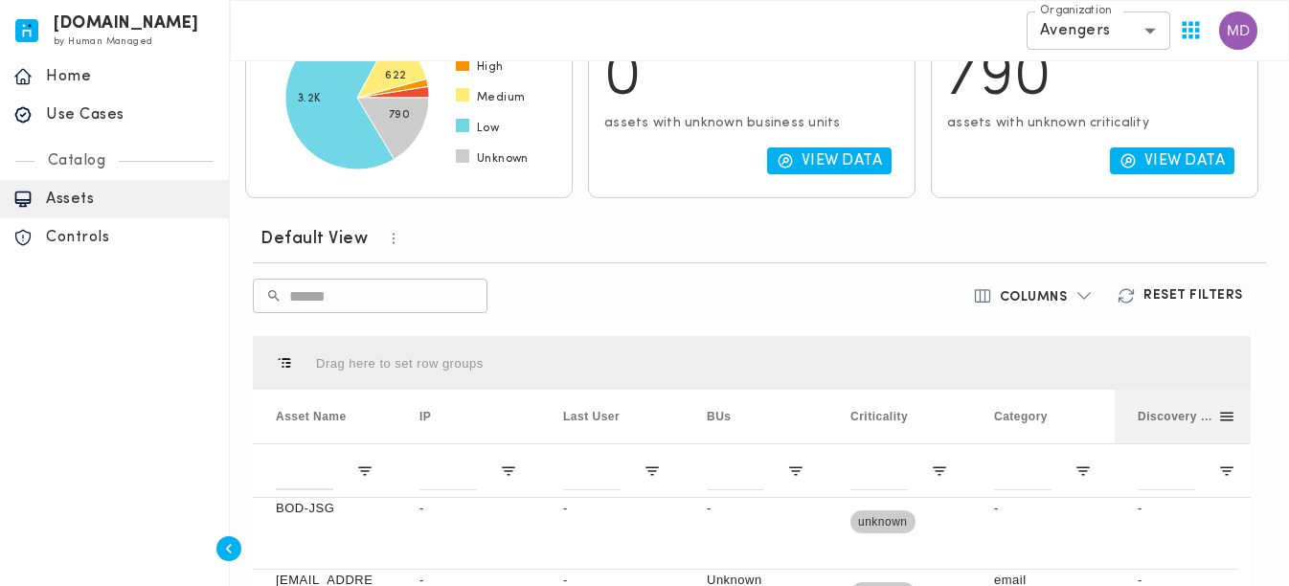
click at [1194, 425] on div "Discovery Source" at bounding box center [1178, 417] width 80 height 44
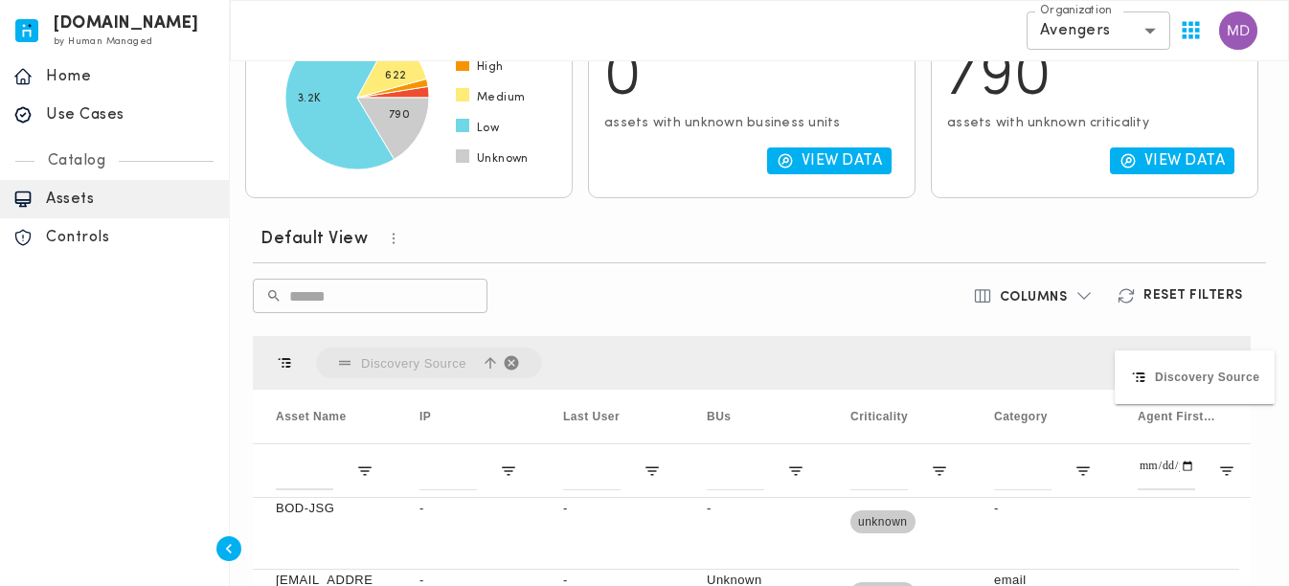
drag, startPoint x: 1194, startPoint y: 425, endPoint x: 1125, endPoint y: 362, distance: 94.3
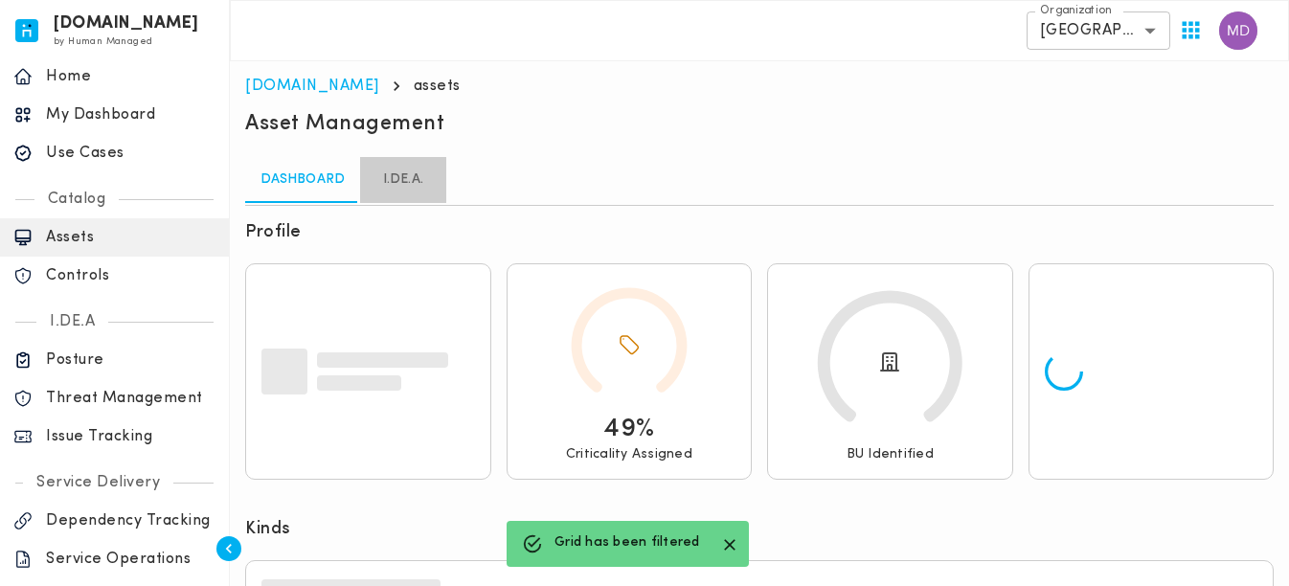
click at [409, 186] on link "I.DE.A." at bounding box center [403, 180] width 86 height 46
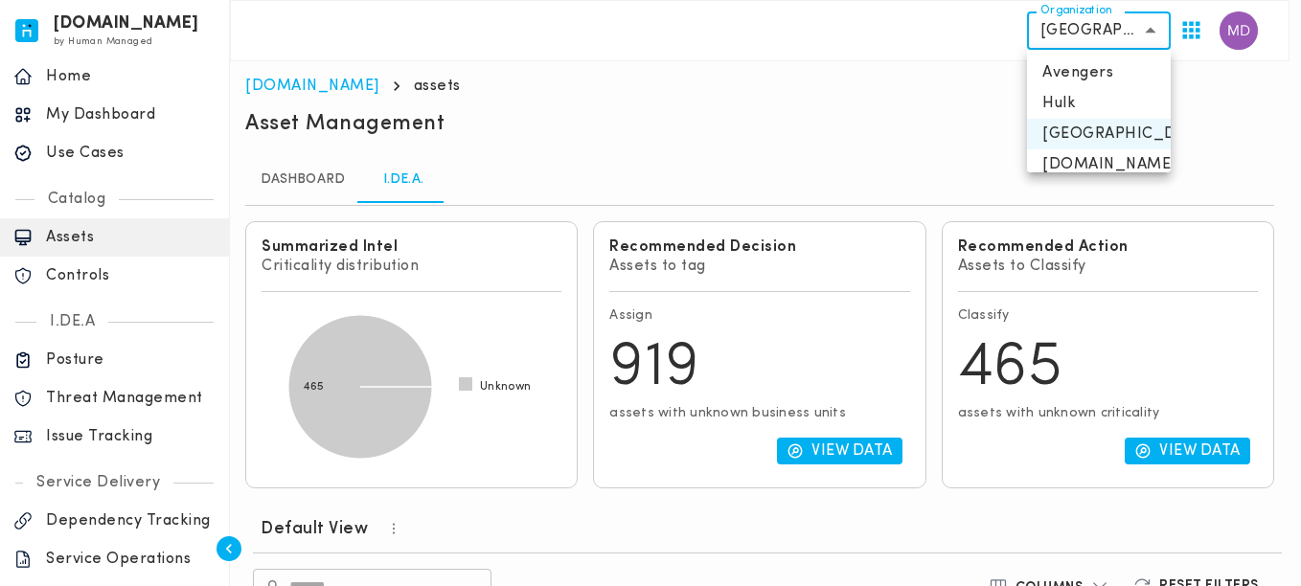
click at [903, 557] on div at bounding box center [650, 293] width 1301 height 586
click at [1071, 70] on li "Avengers" at bounding box center [1099, 72] width 144 height 31
type input "**********"
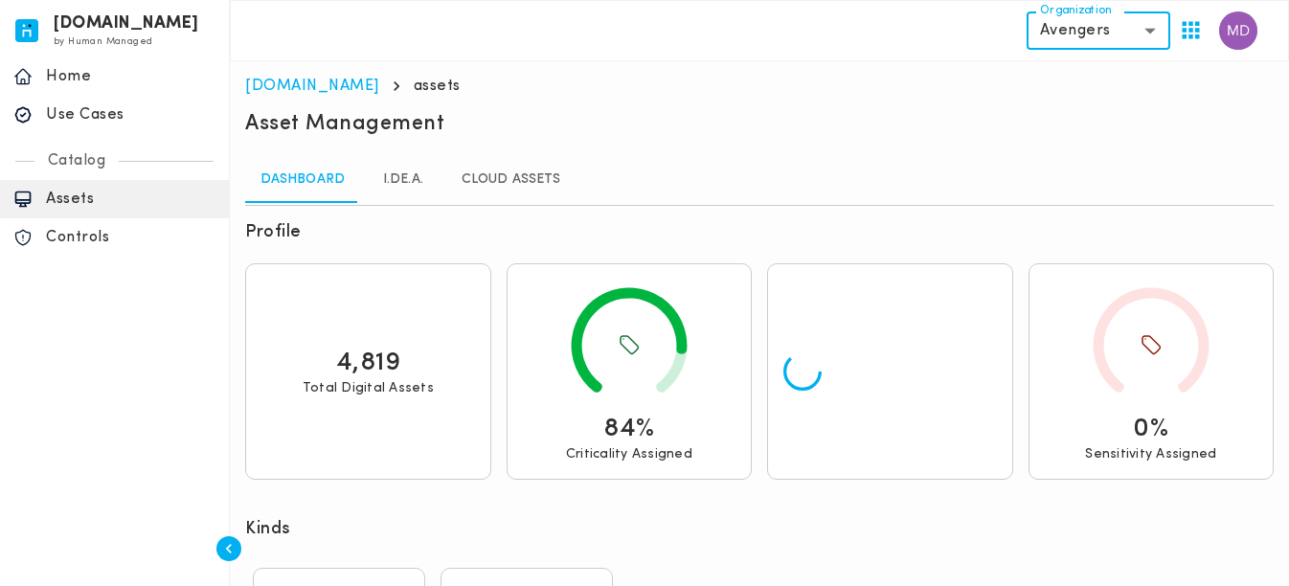
click at [398, 177] on link "I.DE.A." at bounding box center [403, 180] width 86 height 46
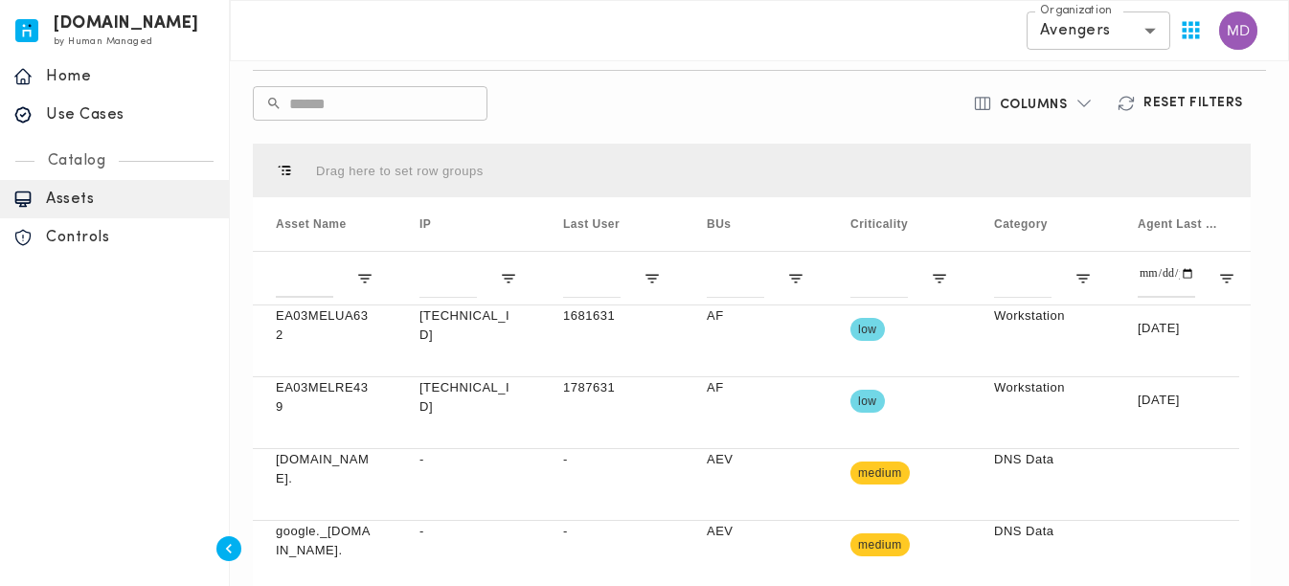
scroll to position [551, 0]
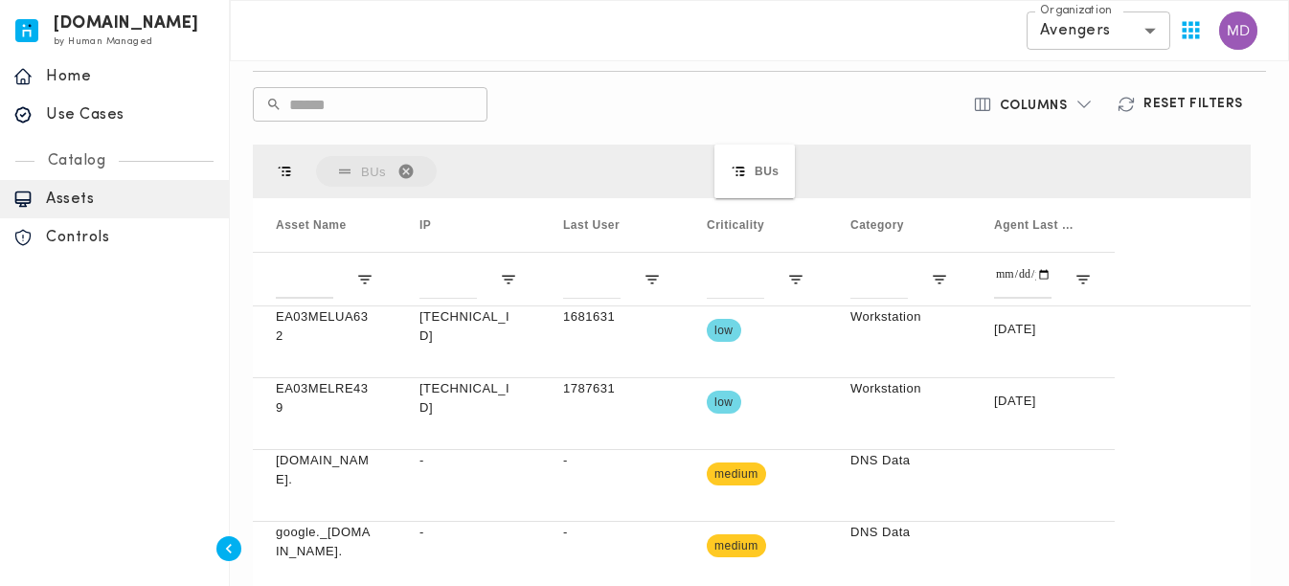
drag, startPoint x: 735, startPoint y: 216, endPoint x: 724, endPoint y: 156, distance: 60.3
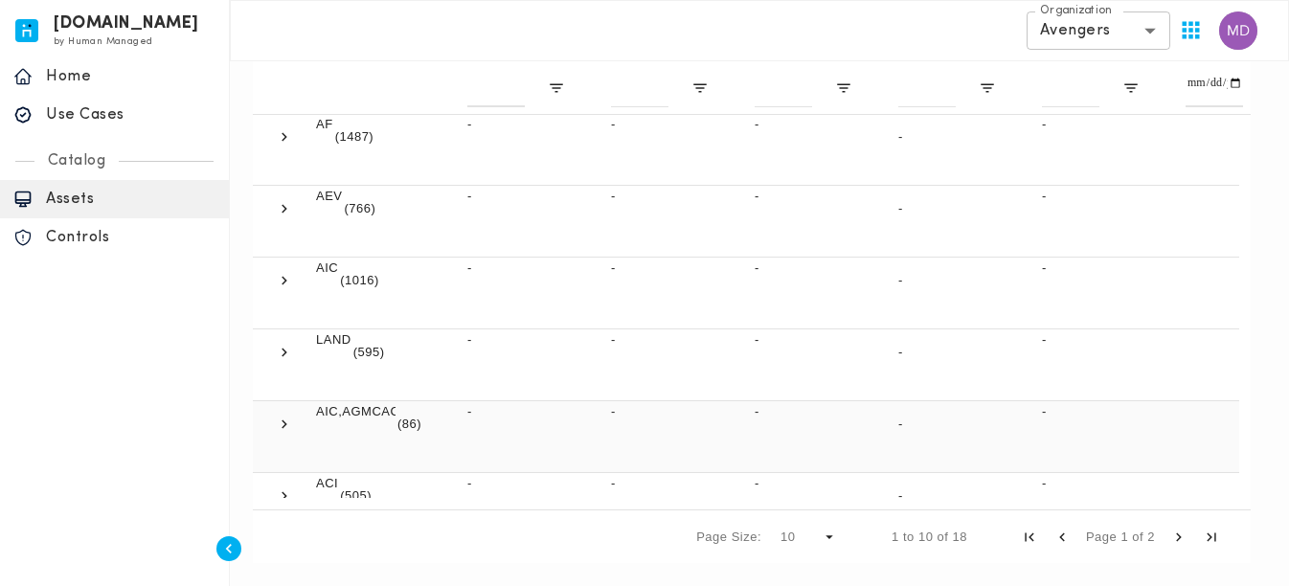
scroll to position [0, 0]
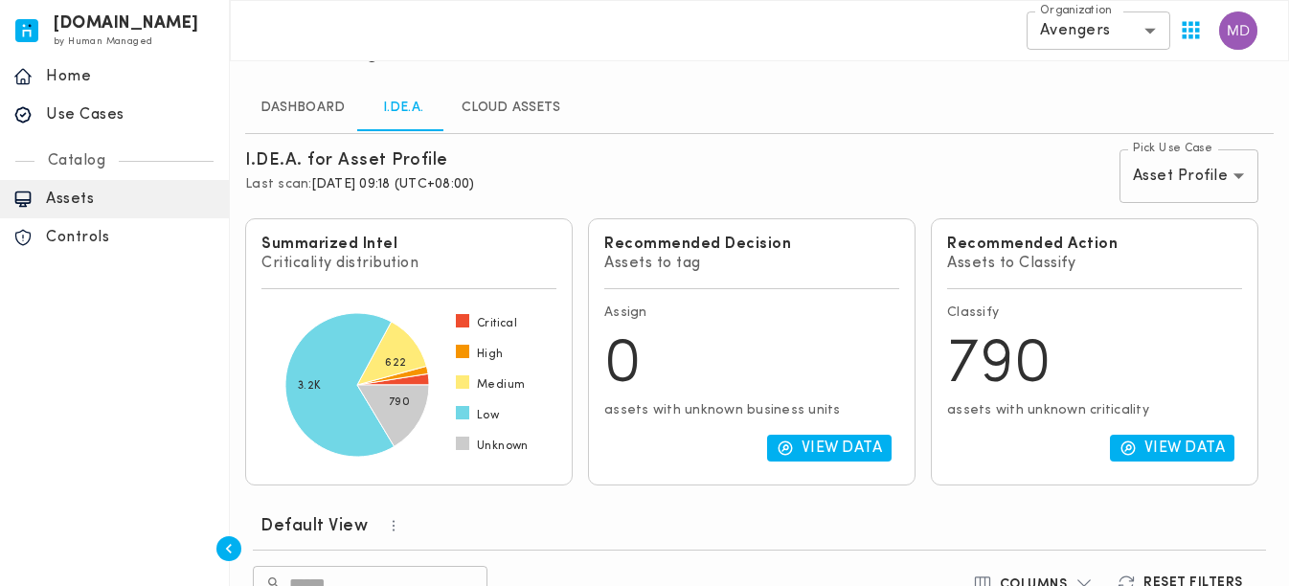
click at [1174, 162] on body "invicta.io by Human Managed {"resourceSet":[{"resourceId":"invicta-io/web/nav-s…" at bounding box center [644, 592] width 1289 height 1329
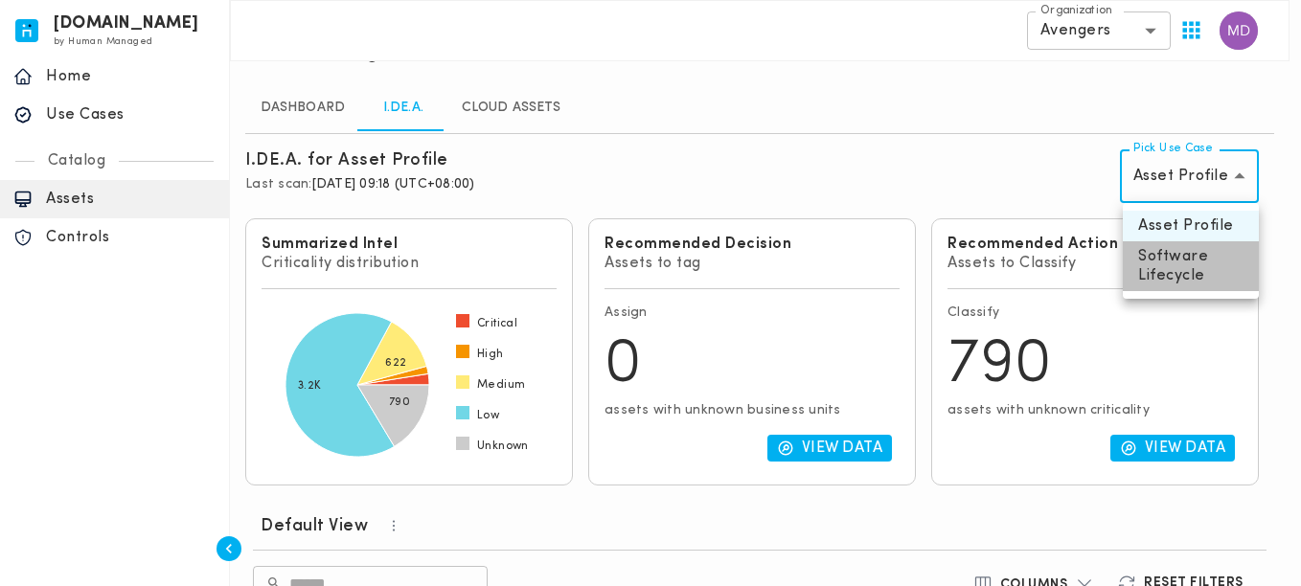
click at [1175, 263] on li "Software Lifecycle" at bounding box center [1191, 266] width 136 height 50
type input "********"
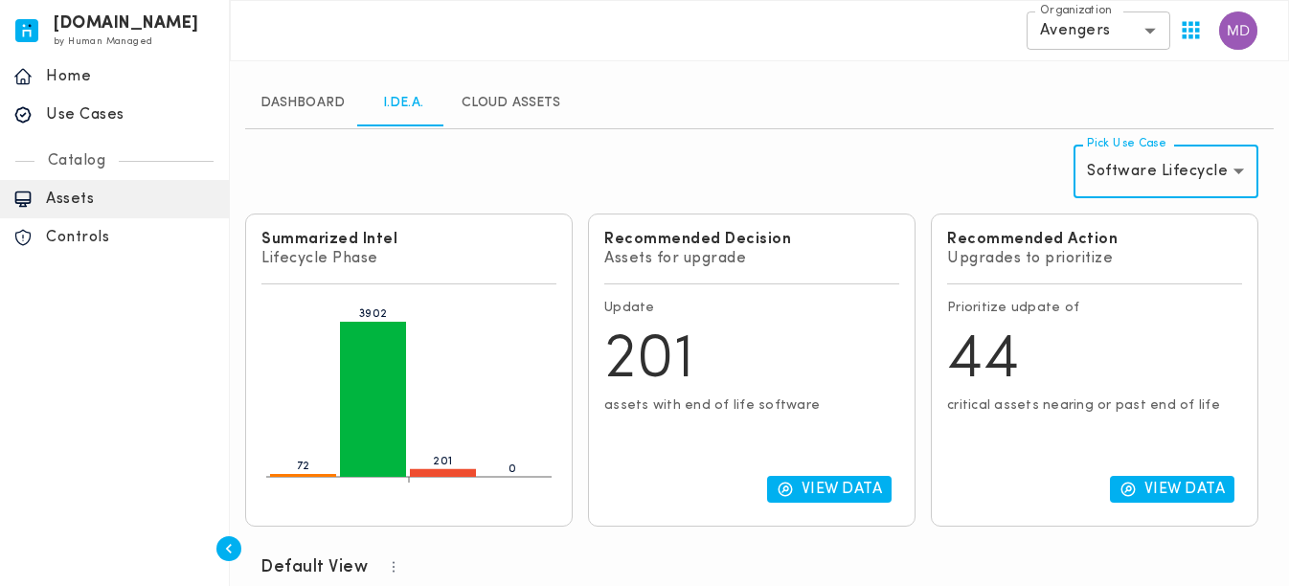
scroll to position [72, 0]
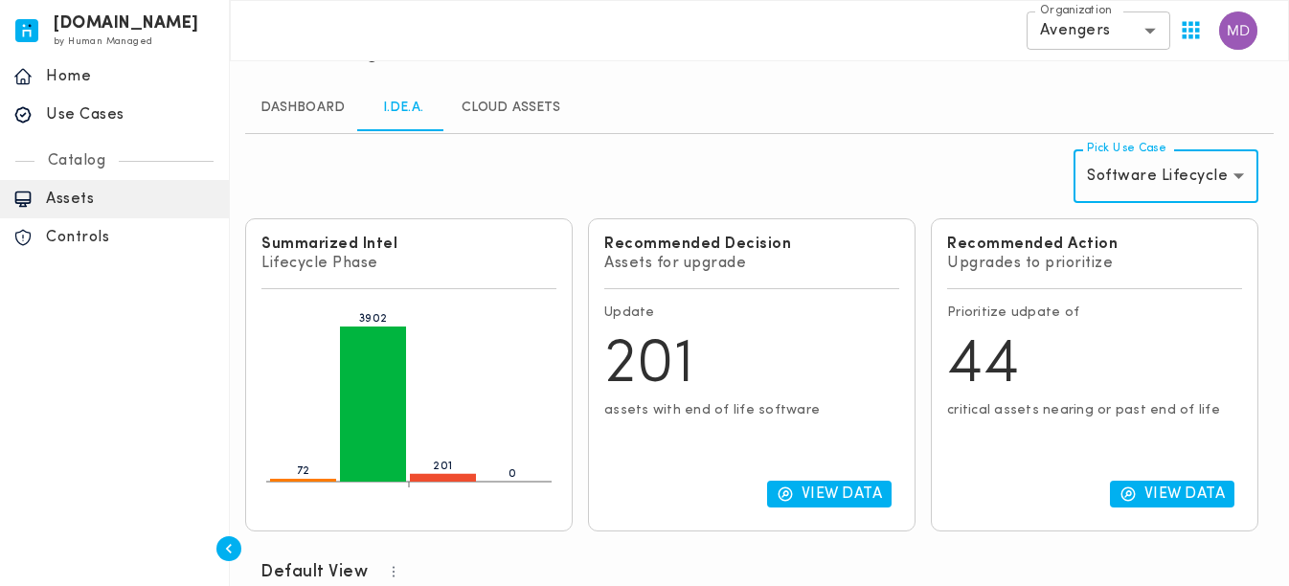
click at [966, 158] on div "Pick Use Case Software Lifecycle ******** Pick Use Case" at bounding box center [1009, 176] width 514 height 69
